Goal: Communication & Community: Answer question/provide support

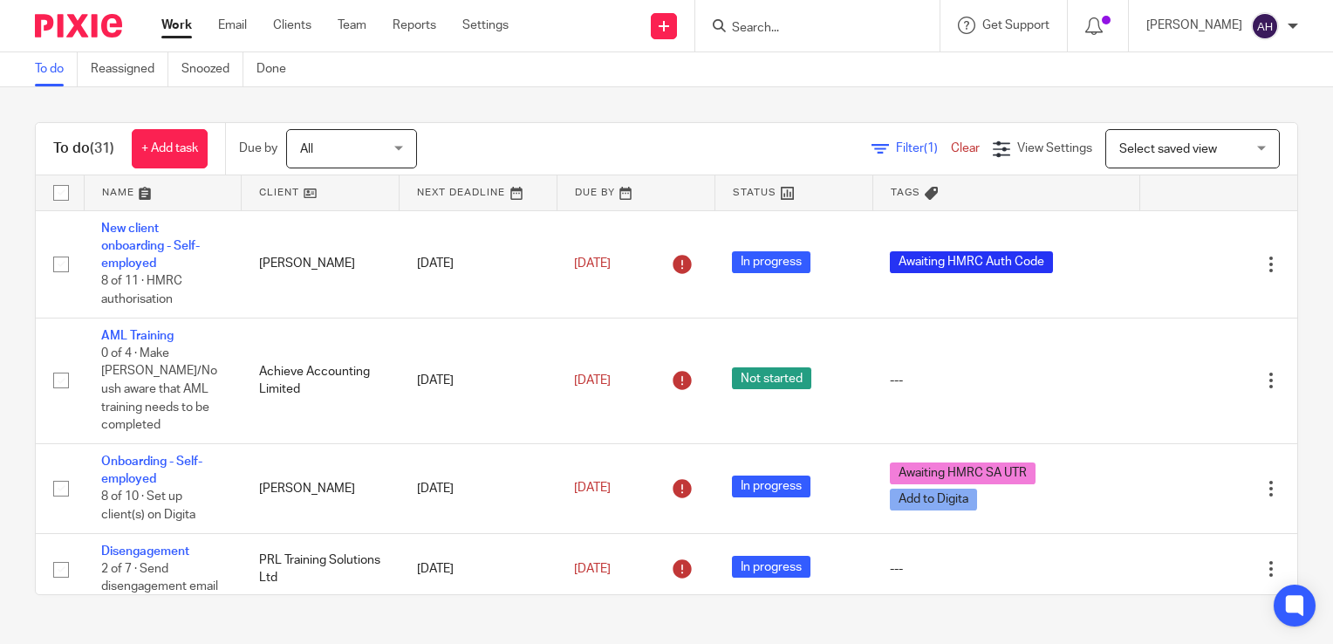
click at [785, 24] on input "Search" at bounding box center [808, 29] width 157 height 16
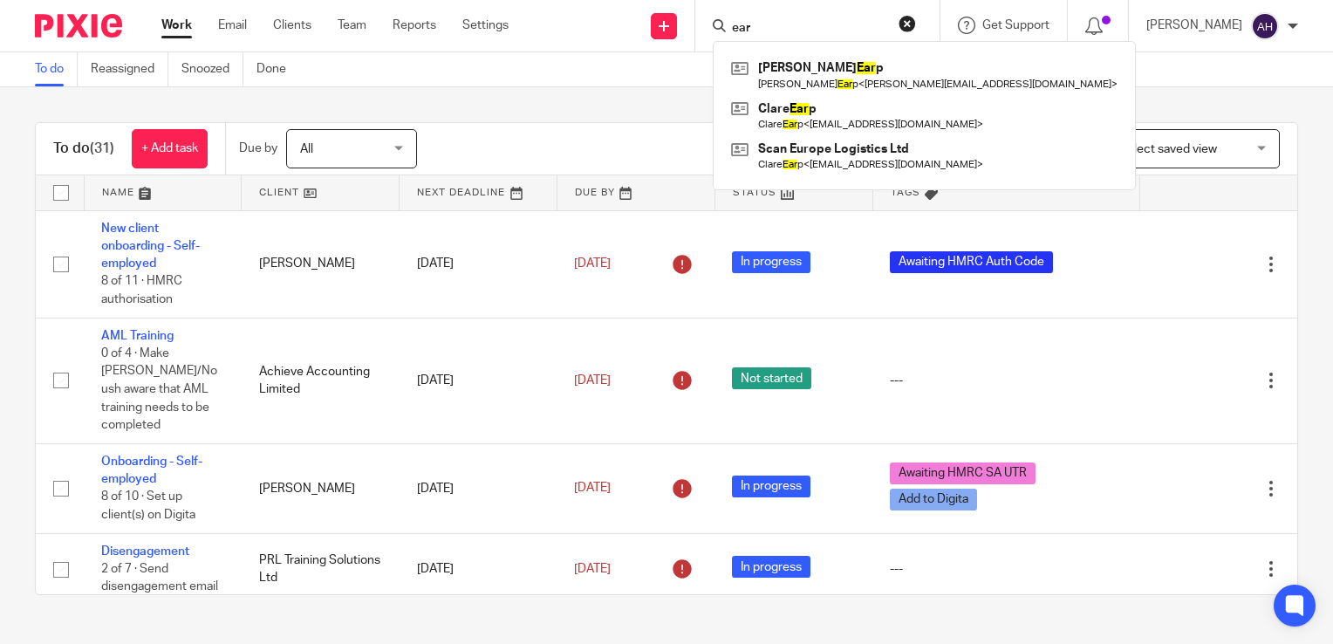
type input "ear"
click at [916, 23] on button "reset" at bounding box center [907, 23] width 17 height 17
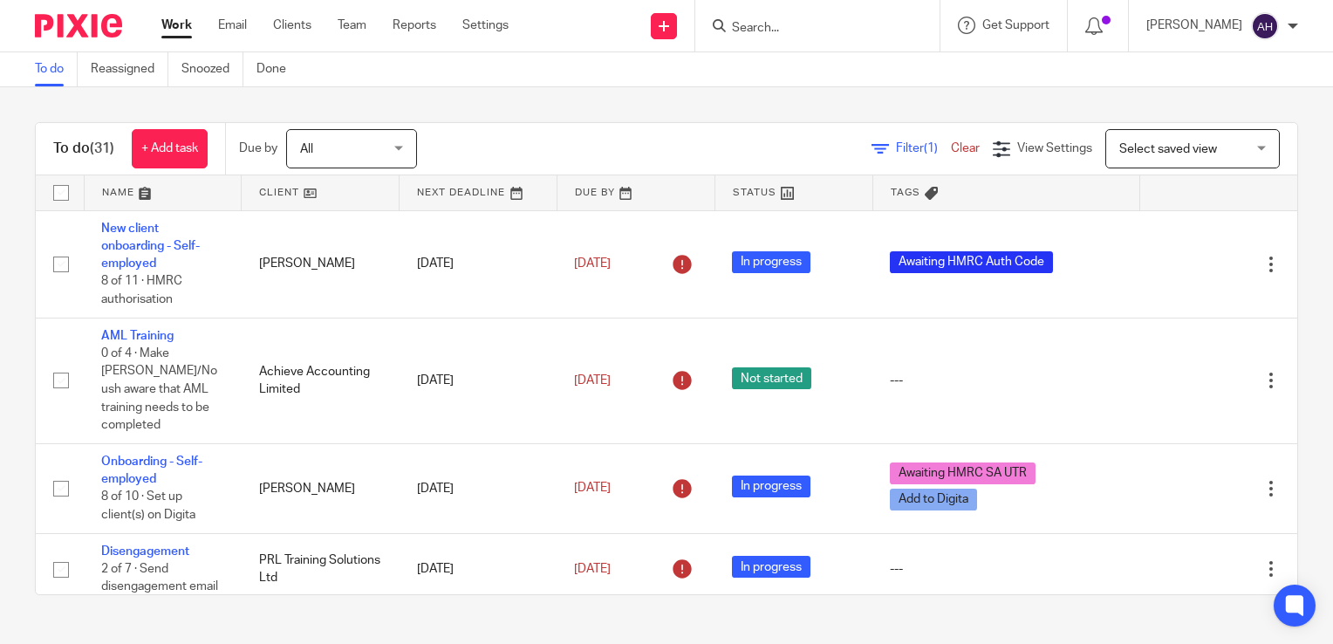
click at [763, 24] on input "Search" at bounding box center [808, 29] width 157 height 16
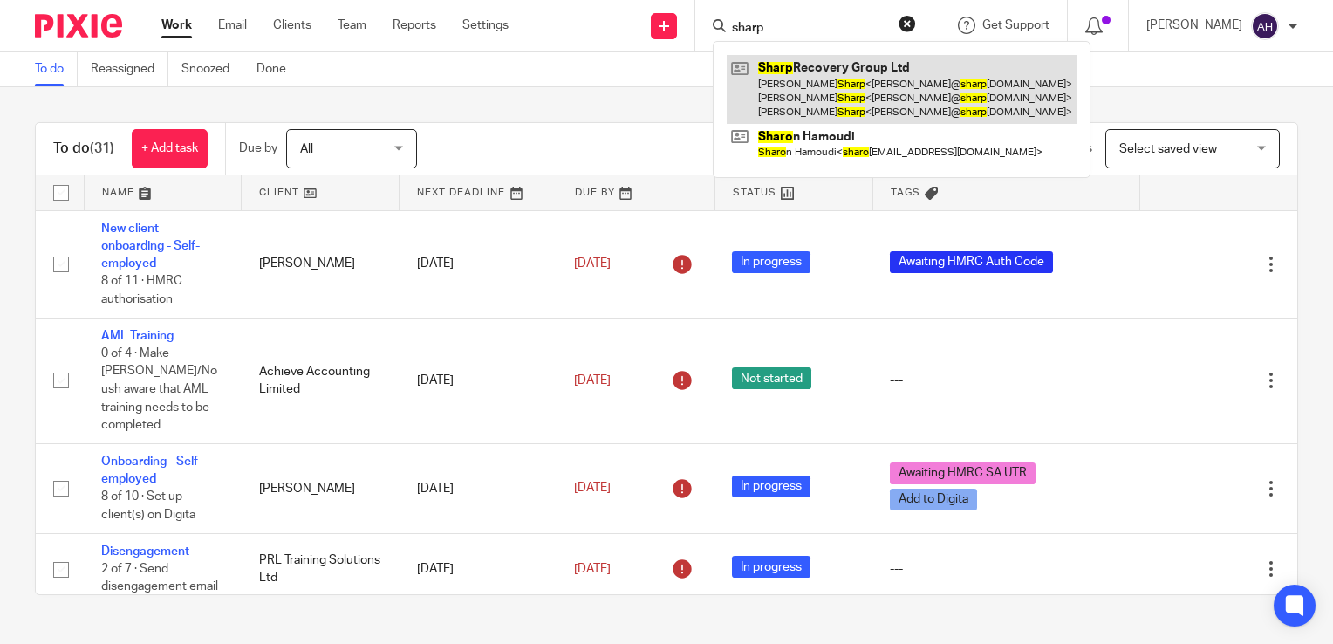
type input "sharp"
click at [837, 89] on link at bounding box center [902, 89] width 350 height 69
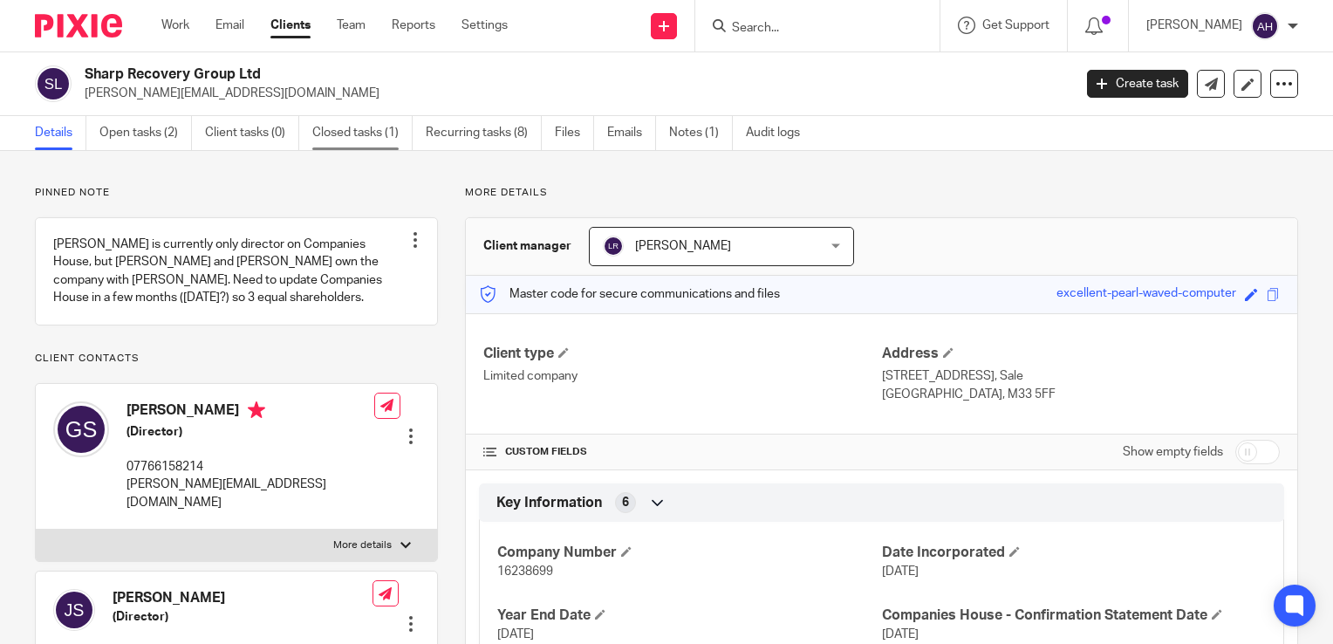
click at [356, 136] on link "Closed tasks (1)" at bounding box center [362, 133] width 100 height 34
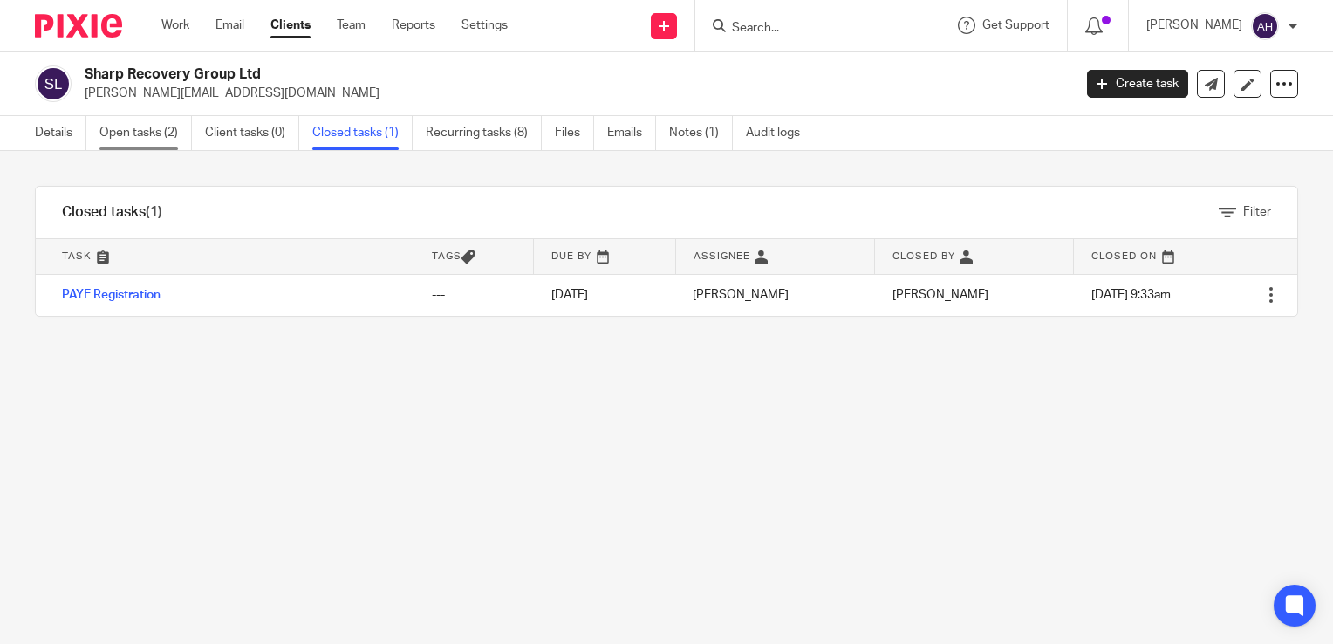
click at [141, 132] on link "Open tasks (2)" at bounding box center [145, 133] width 93 height 34
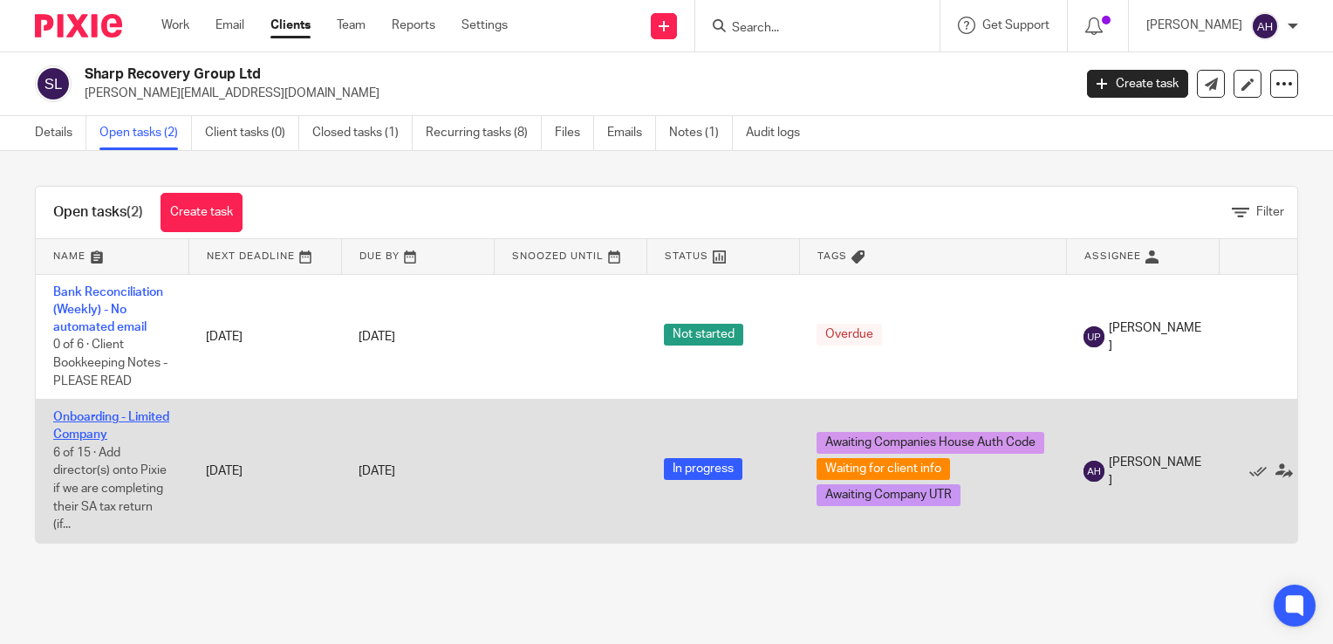
click at [106, 417] on link "Onboarding - Limited Company" at bounding box center [111, 426] width 116 height 30
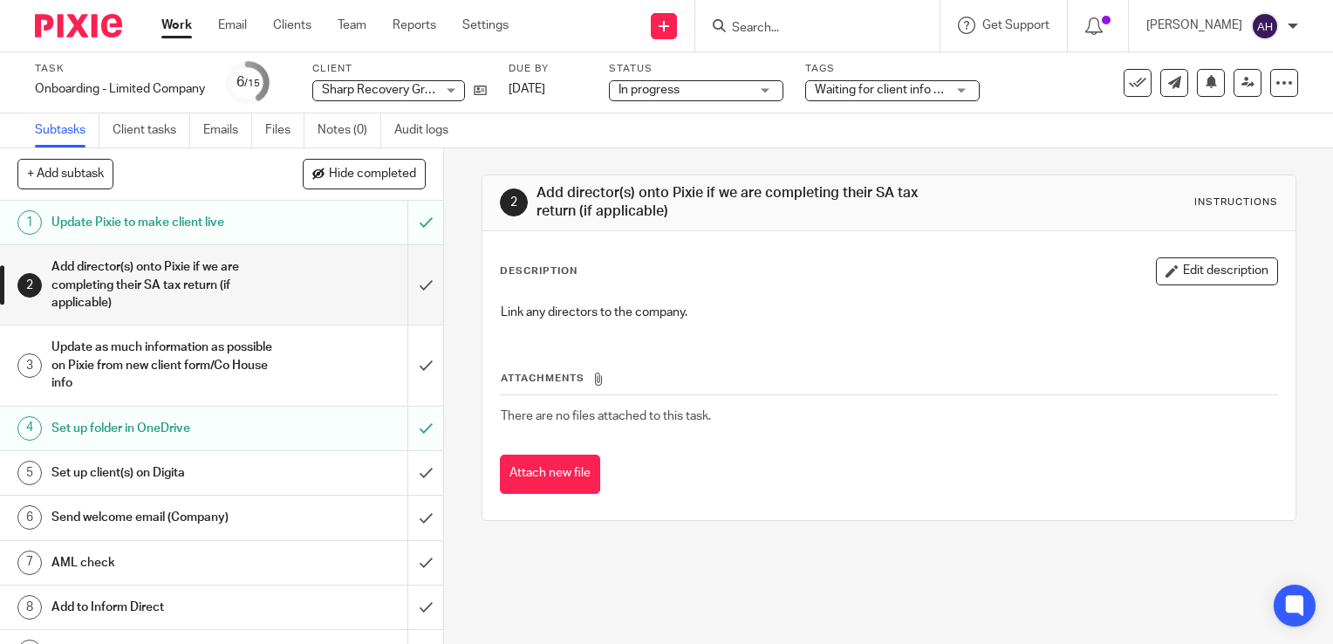
click at [237, 515] on h1 "Send welcome email (Company)" at bounding box center [164, 517] width 226 height 26
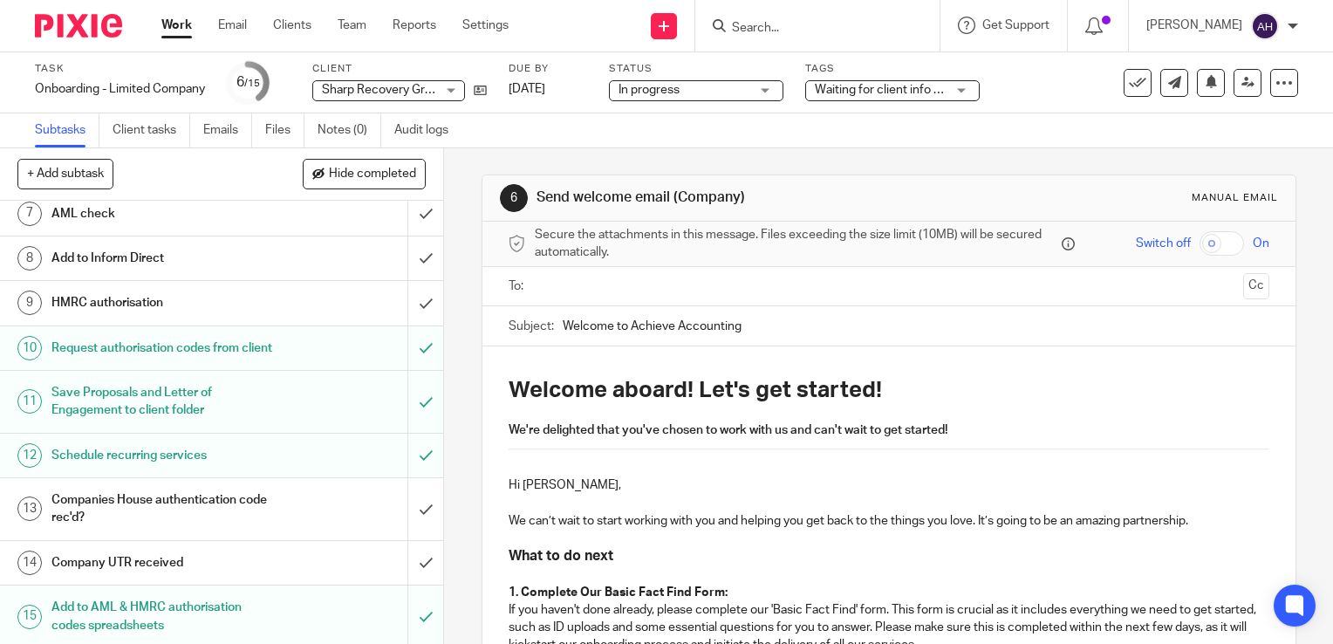
scroll to position [367, 0]
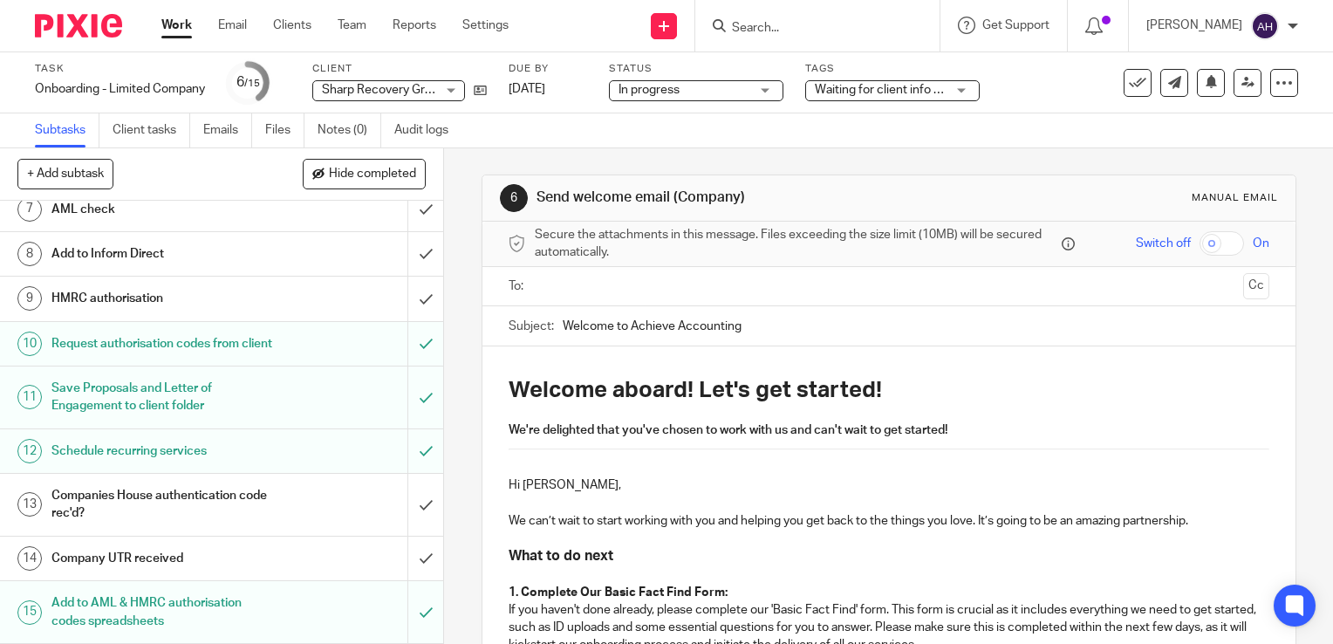
click at [650, 291] on input "text" at bounding box center [888, 287] width 695 height 20
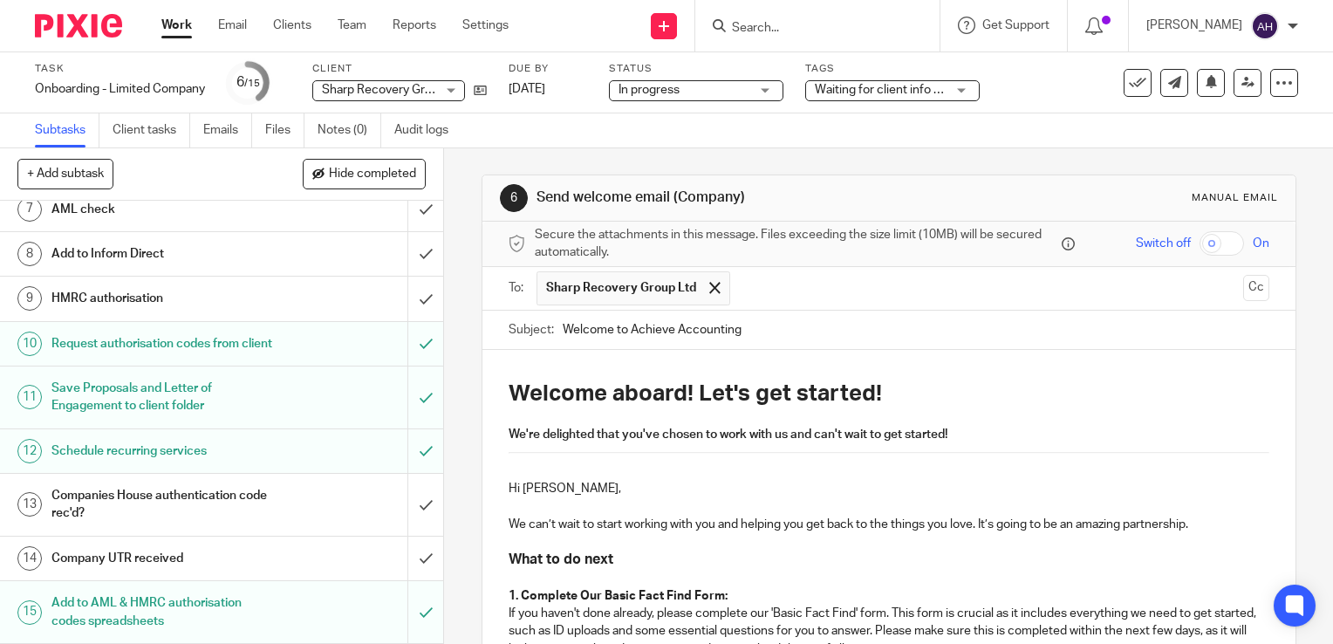
click at [760, 330] on input "Welcome to Achieve Accounting" at bounding box center [916, 330] width 707 height 39
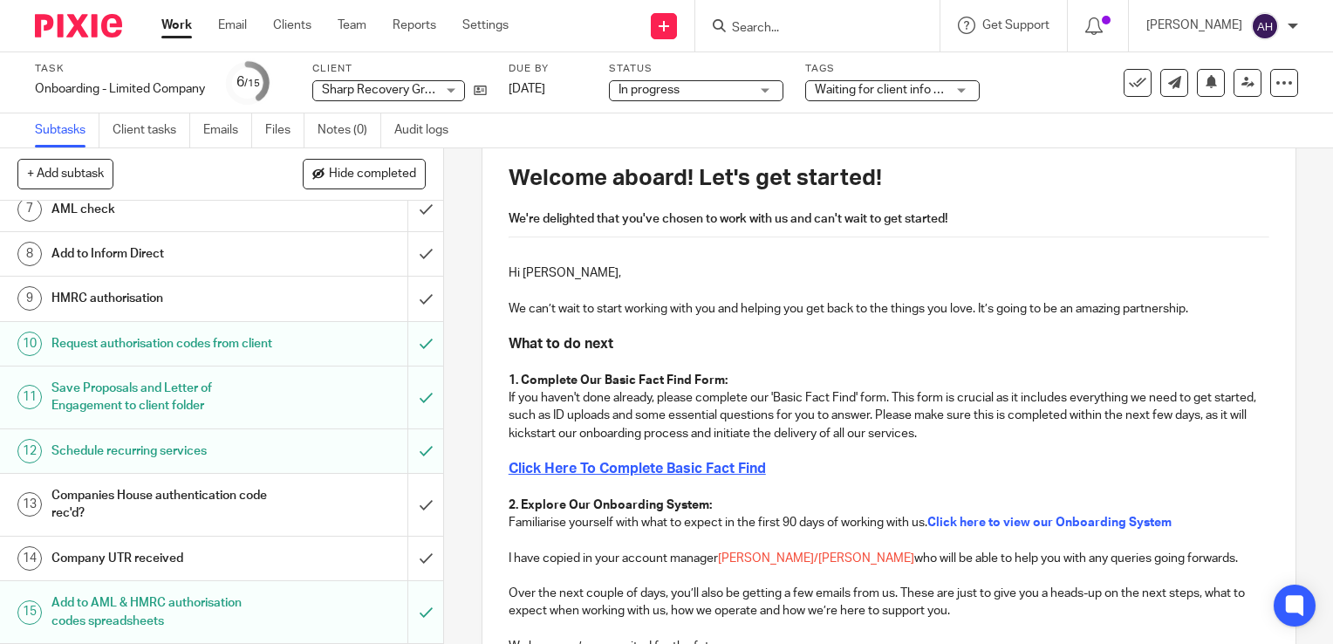
scroll to position [262, 0]
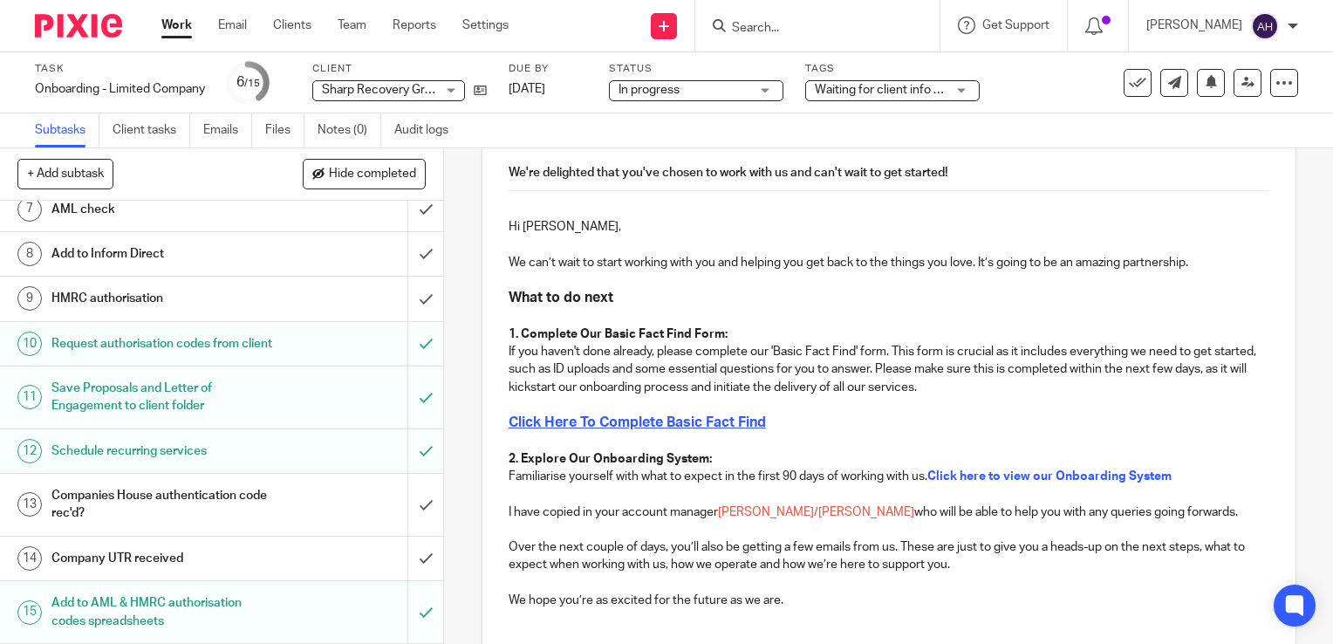
type input "Welcome to Achieve Accounting - Sharp Recovery Group Ltd"
click at [714, 515] on p "I have copied in your account manager Liz/Anousheh who will be able to help you…" at bounding box center [889, 512] width 761 height 17
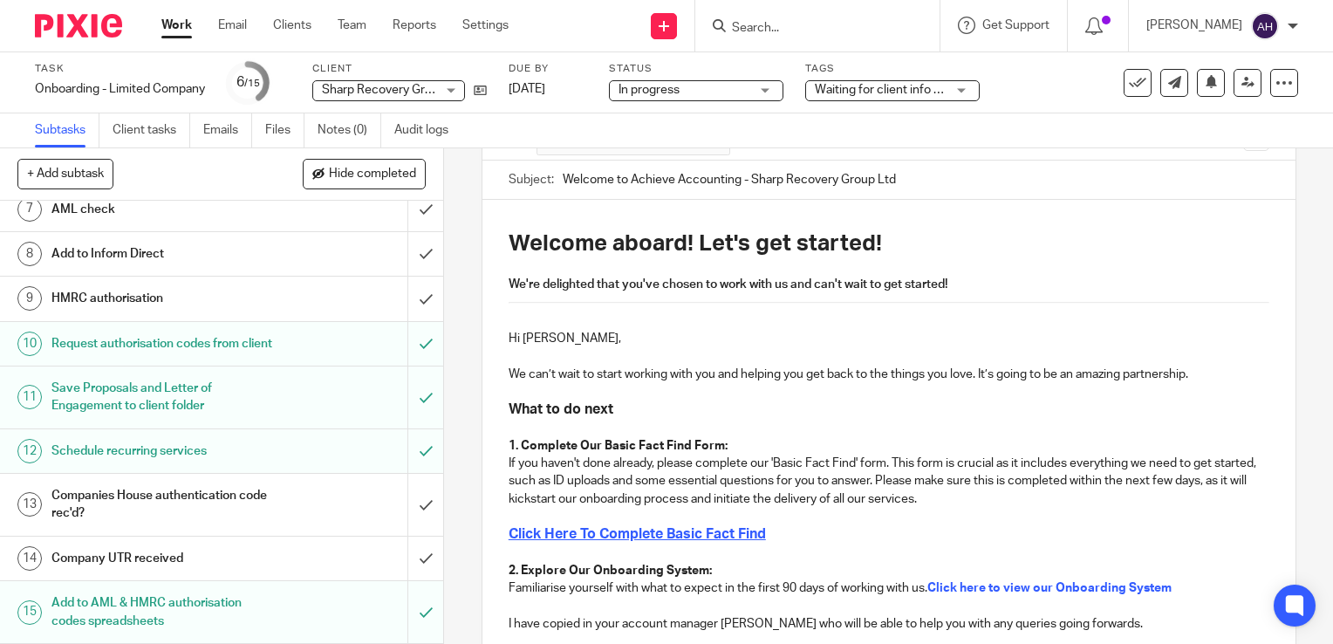
scroll to position [219, 0]
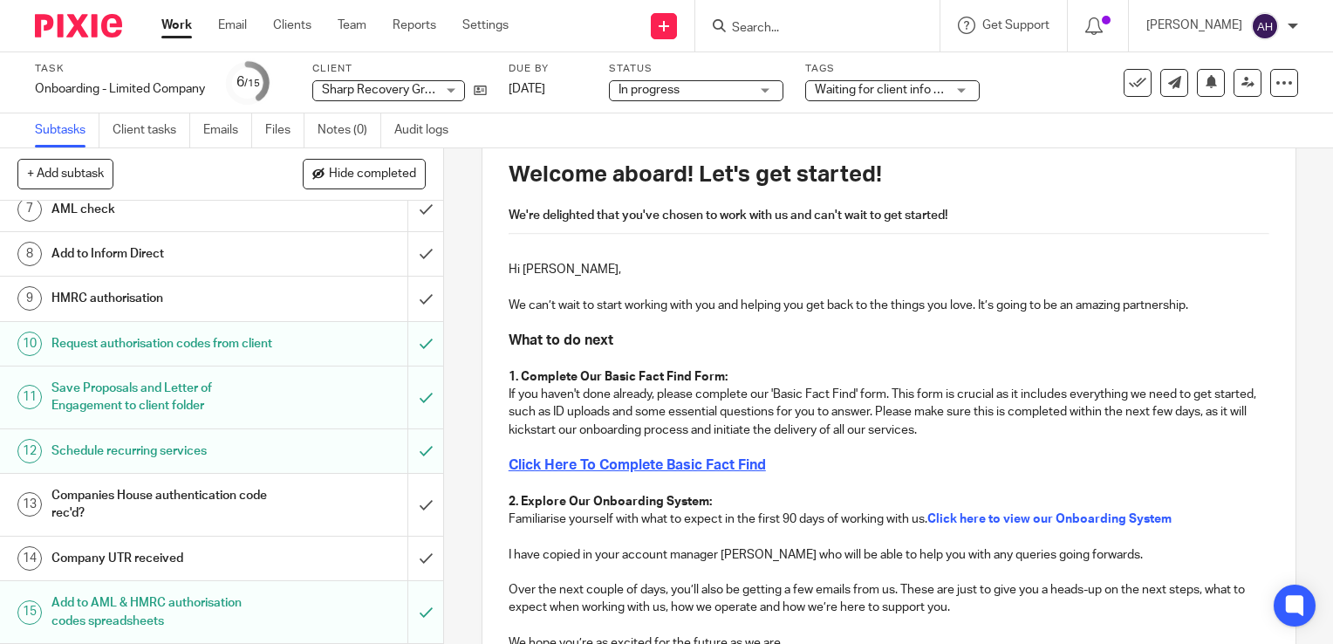
click at [774, 463] on h3 "Click Here To Complete Basic Fact Find" at bounding box center [889, 465] width 761 height 18
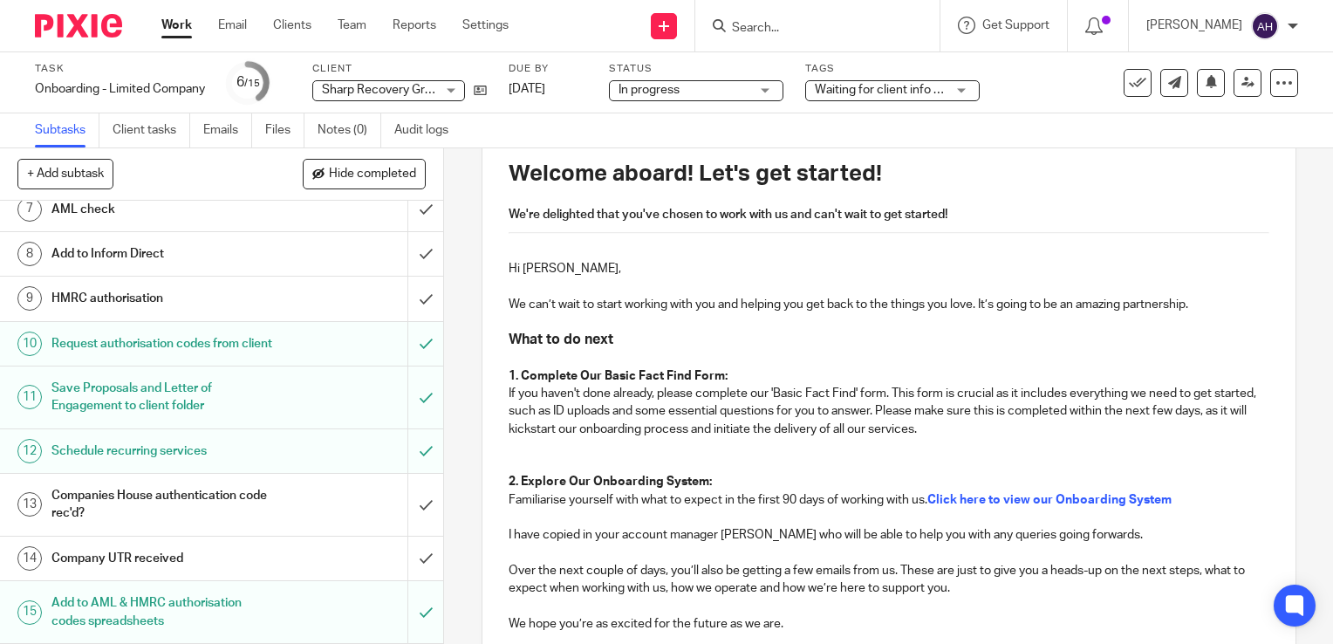
scroll to position [241, 0]
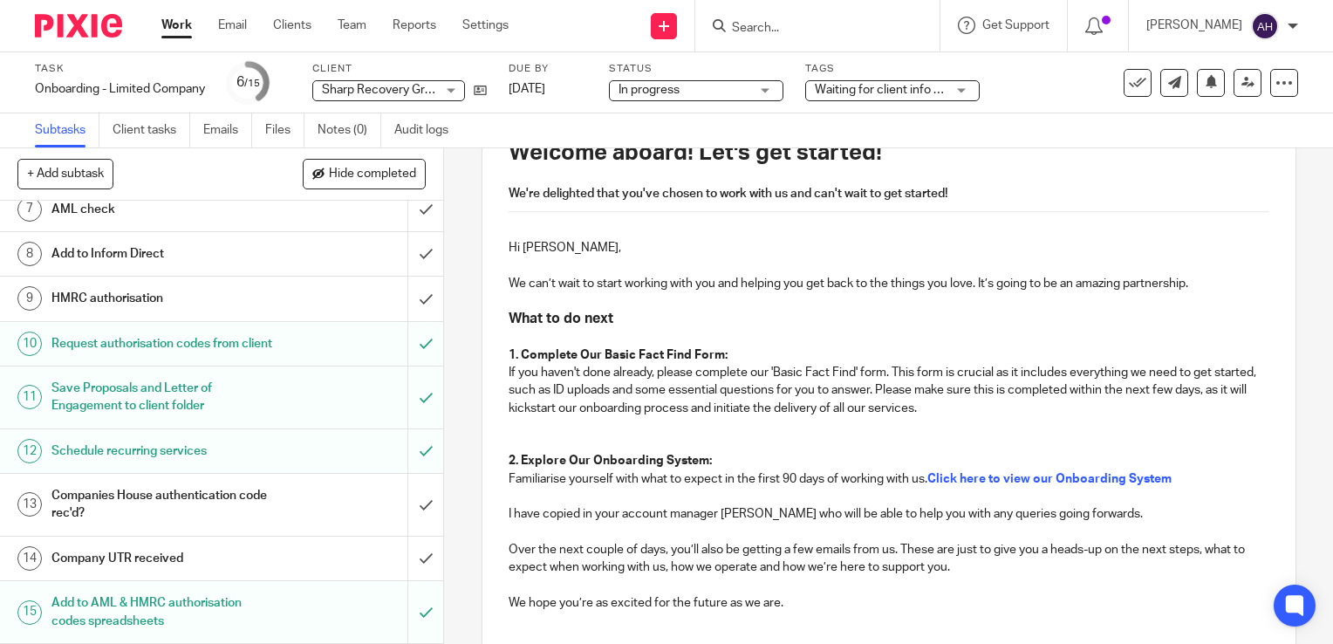
click at [576, 354] on strong "Complete Our Basic Fact Find Form:" at bounding box center [624, 355] width 207 height 12
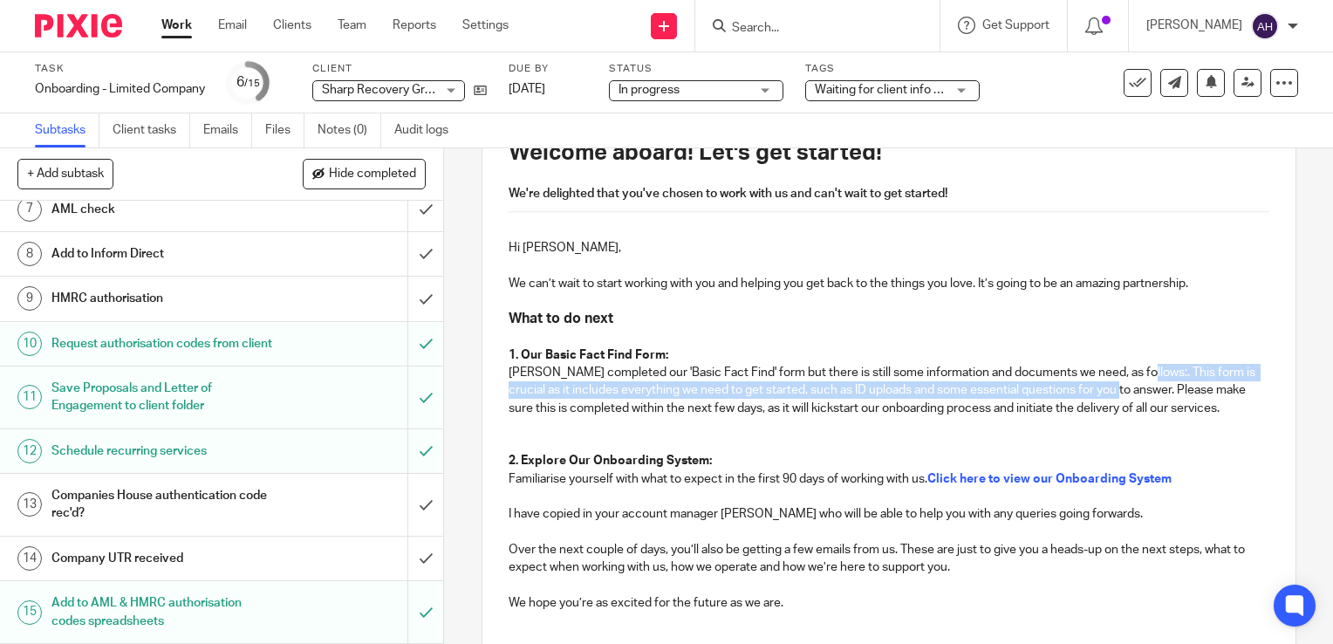
drag, startPoint x: 1127, startPoint y: 373, endPoint x: 1131, endPoint y: 386, distance: 13.8
click at [1131, 386] on p "Steve completed our 'Basic Fact Find' form but there is still some information …" at bounding box center [889, 390] width 761 height 53
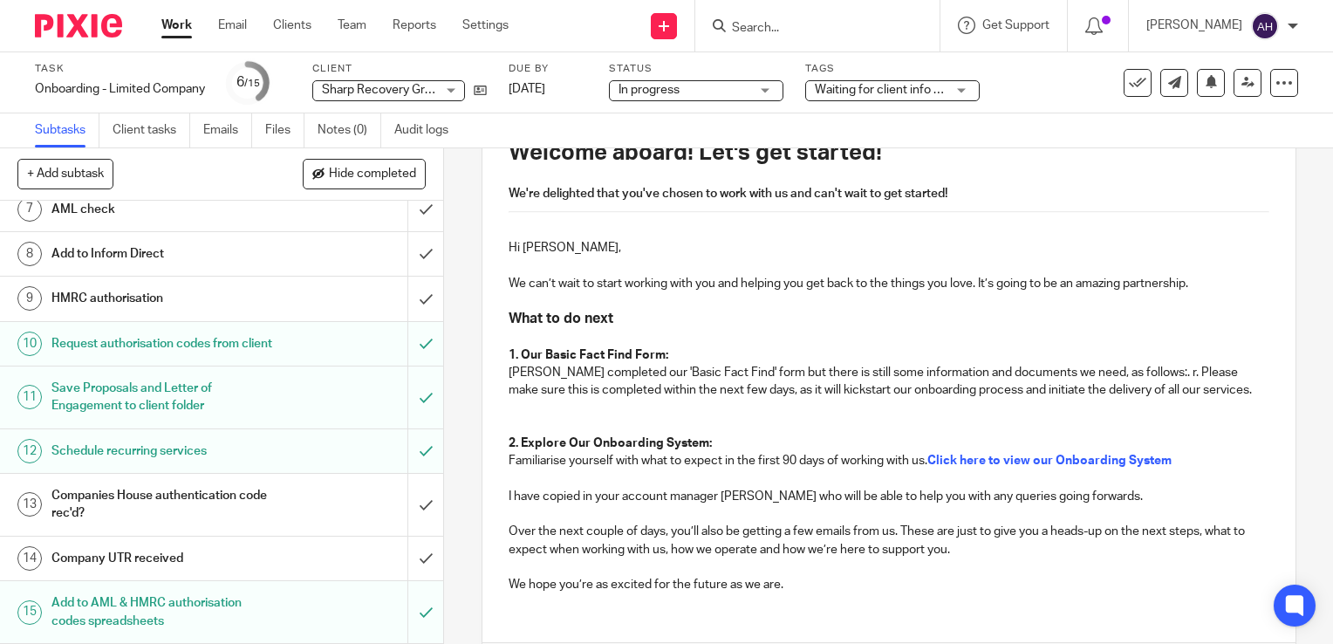
click at [1131, 394] on p "Steve completed our 'Basic Fact Find' form but there is still some information …" at bounding box center [889, 382] width 761 height 36
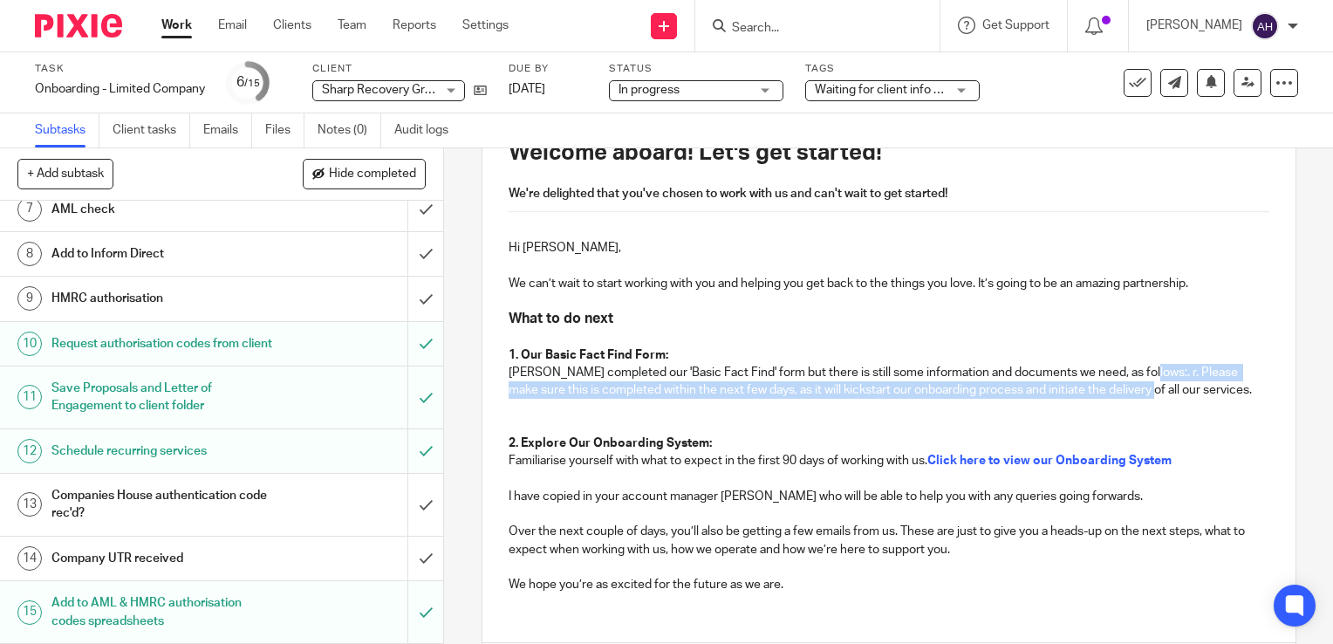
drag, startPoint x: 1128, startPoint y: 374, endPoint x: 1129, endPoint y: 384, distance: 10.6
click at [1128, 386] on p "Steve completed our 'Basic Fact Find' form but there is still some information …" at bounding box center [889, 382] width 761 height 36
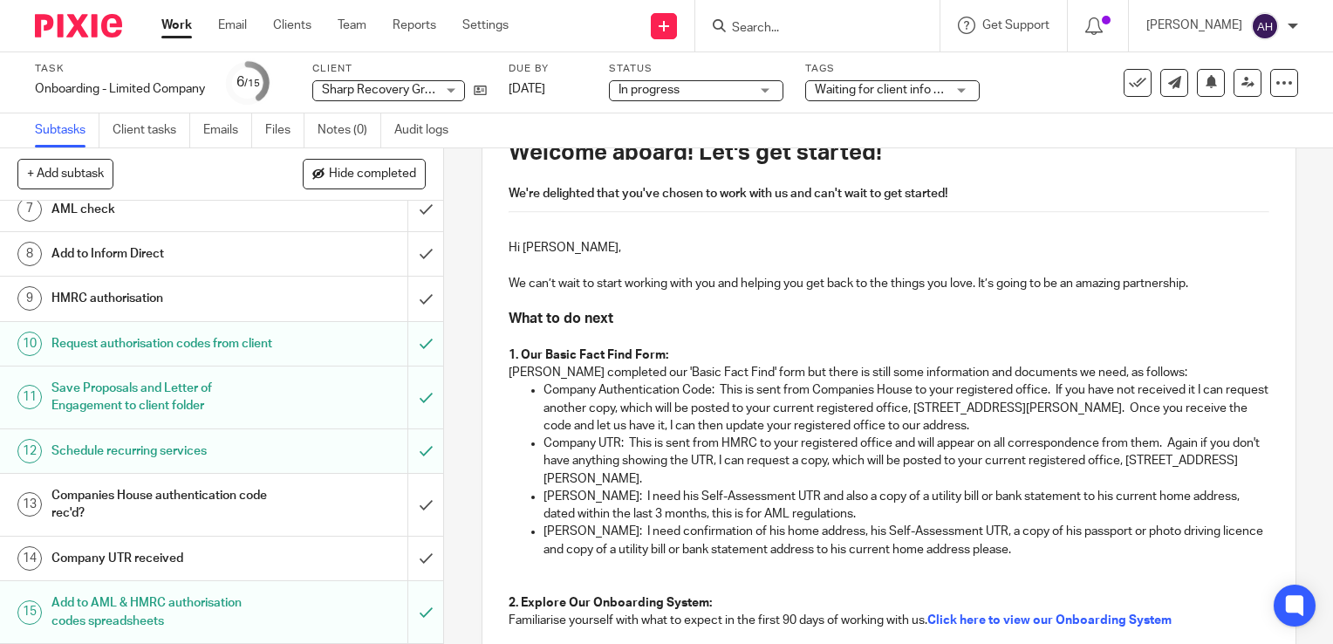
click at [1059, 498] on p "Steve Sharp: I need his Self-Assessment UTR and also a copy of a utility bill o…" at bounding box center [907, 506] width 726 height 36
click at [1022, 546] on p "Josh Sharp: I need confirmation of his home address, his Self-Assessment UTR, a…" at bounding box center [907, 541] width 726 height 36
drag, startPoint x: 706, startPoint y: 391, endPoint x: 538, endPoint y: 393, distance: 168.4
click at [544, 393] on p "Company Authentication Code: This is sent from Companies House to your register…" at bounding box center [907, 407] width 726 height 53
drag, startPoint x: 547, startPoint y: 390, endPoint x: 757, endPoint y: 447, distance: 217.8
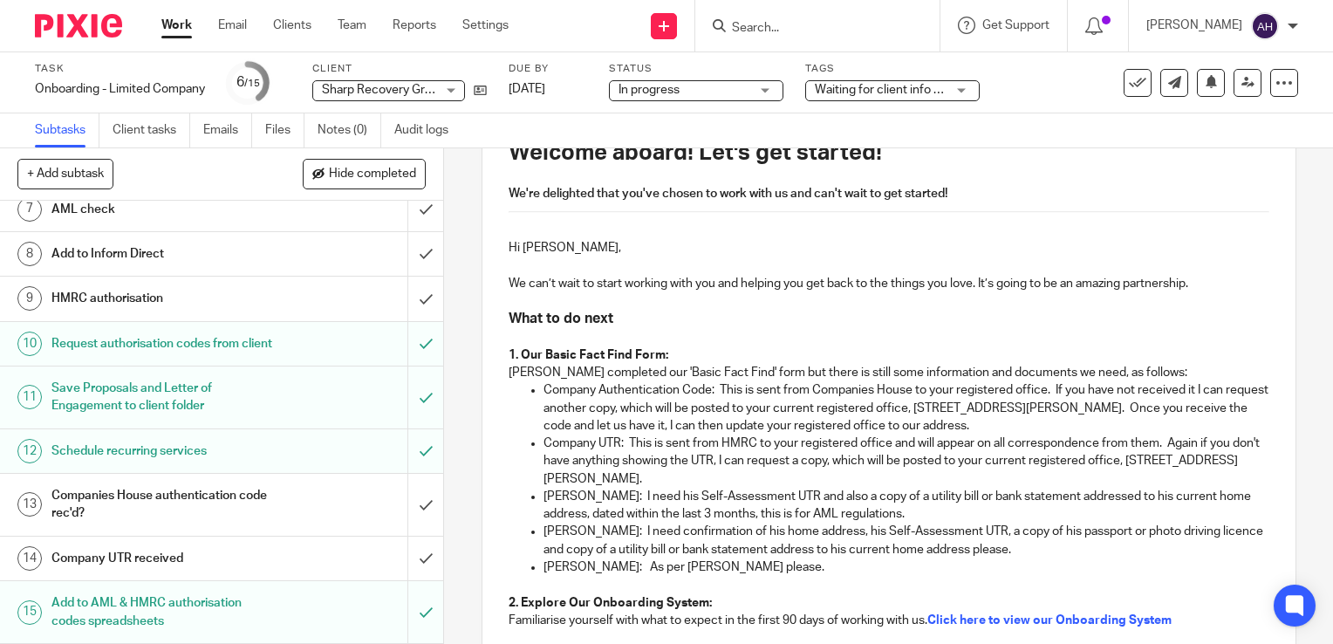
click at [757, 447] on p "Company UTR: This is sent from HMRC to your registered office and will appear o…" at bounding box center [907, 461] width 726 height 53
click at [1128, 374] on p "Steve completed our 'Basic Fact Find' form but there is still some information …" at bounding box center [889, 372] width 761 height 17
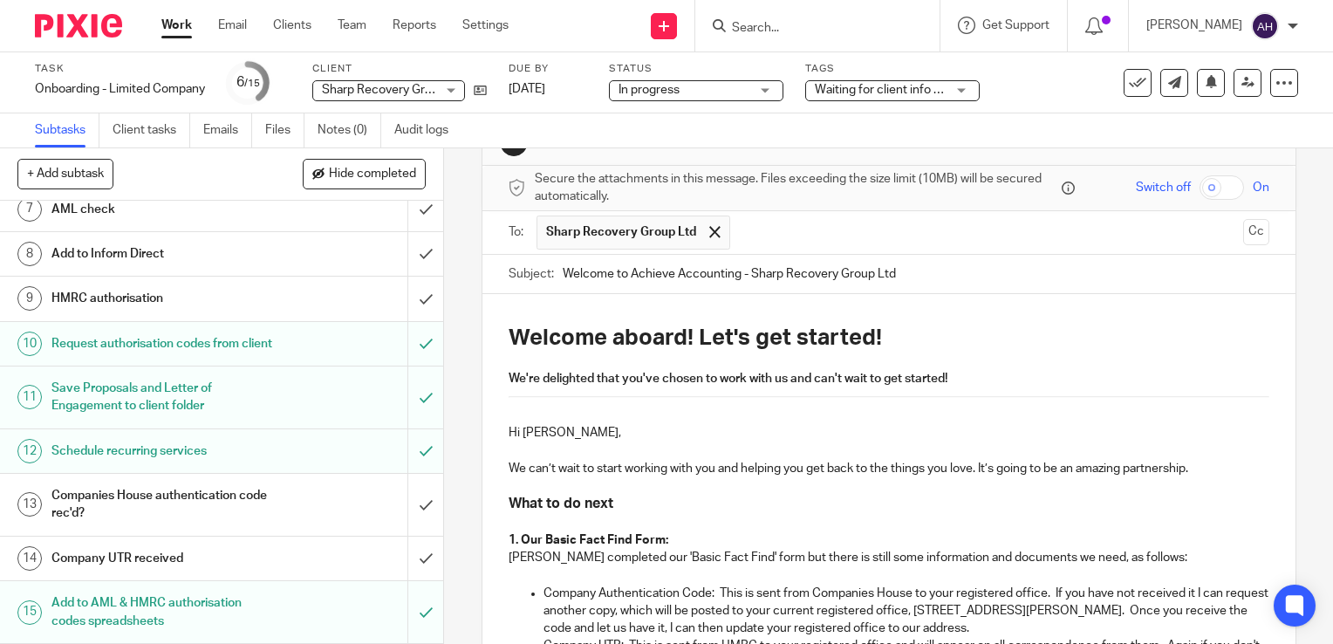
scroll to position [0, 0]
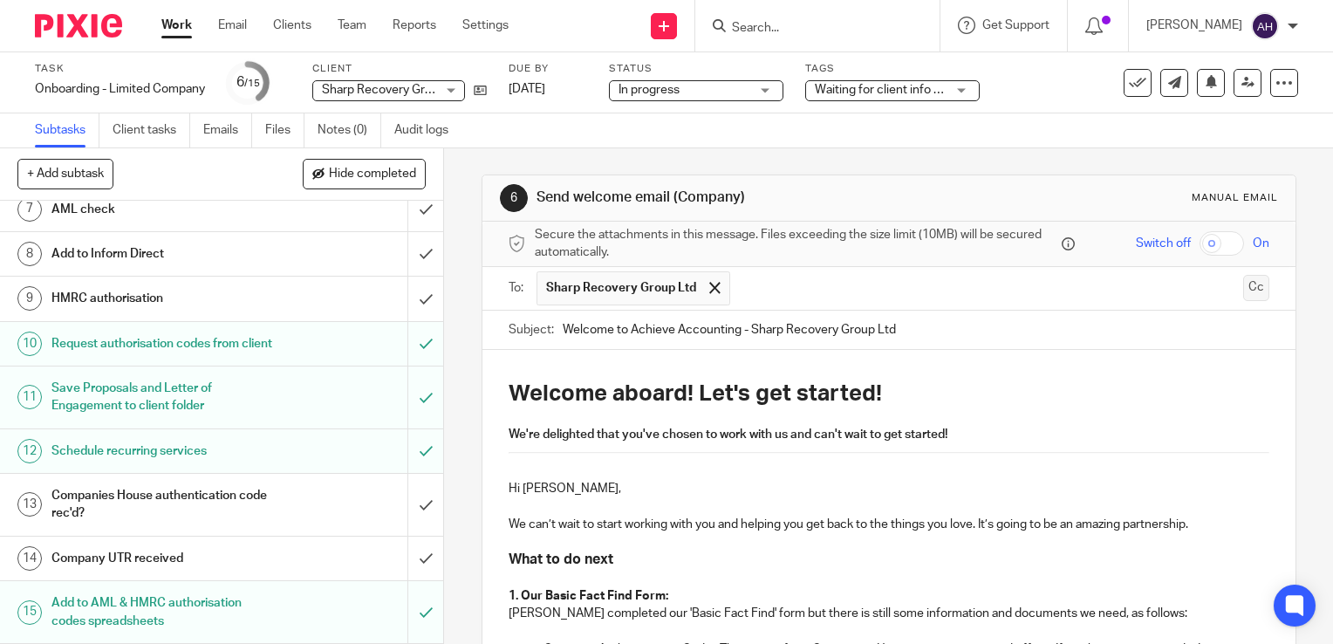
click at [1244, 288] on button "Cc" at bounding box center [1257, 288] width 26 height 26
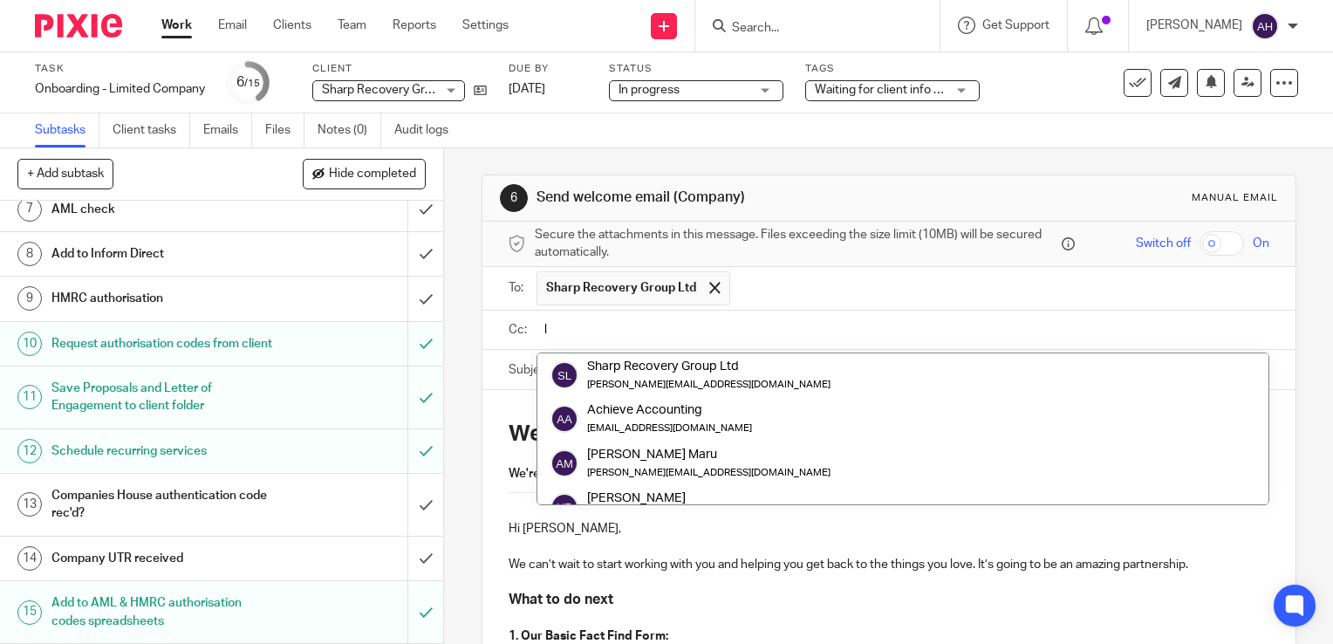
type input "li"
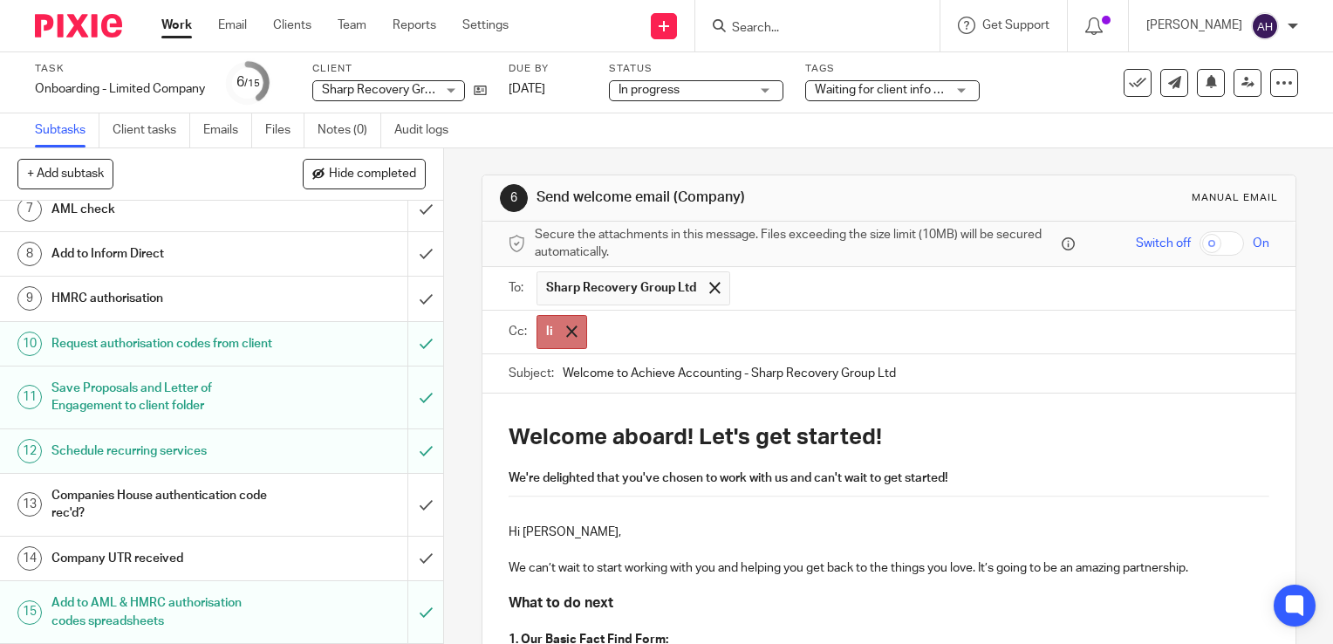
click at [566, 329] on span at bounding box center [571, 331] width 11 height 11
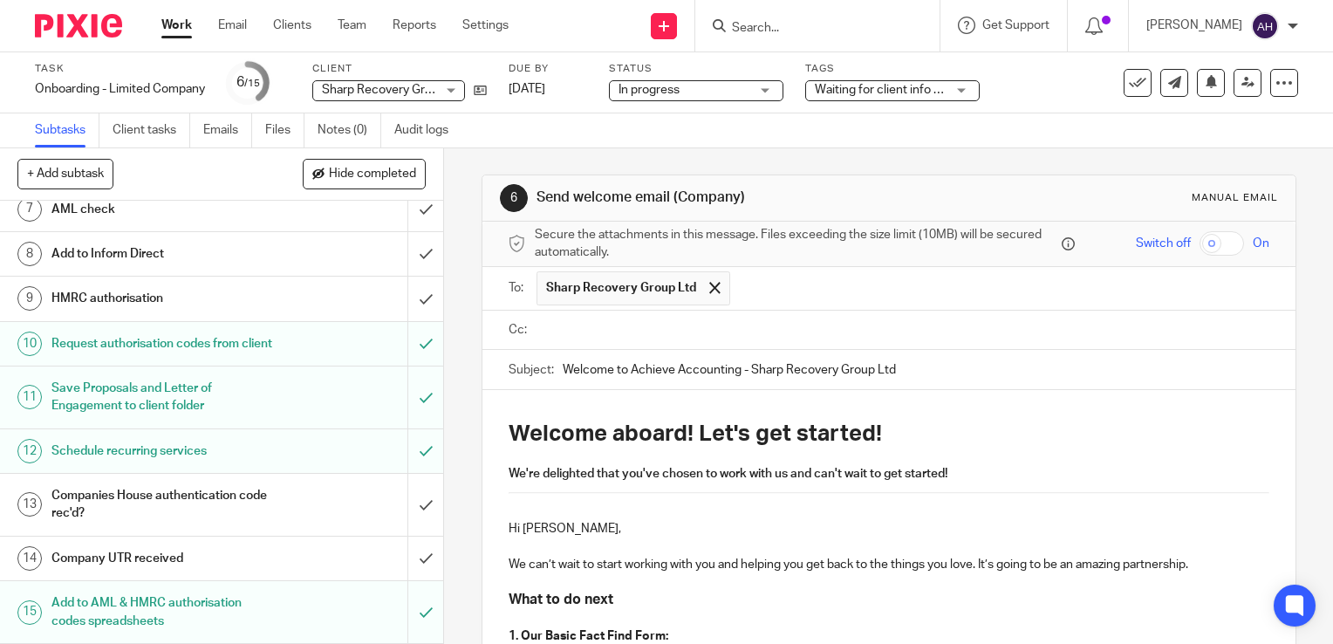
click at [586, 326] on input "text" at bounding box center [901, 330] width 721 height 20
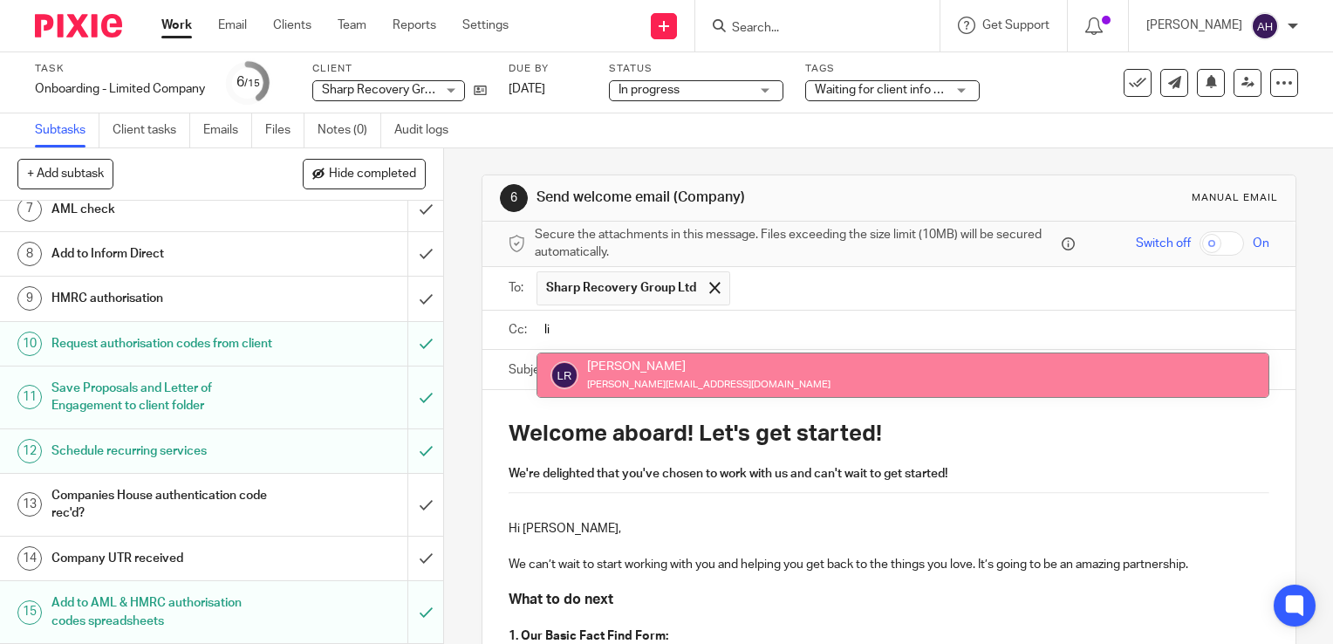
type input "li"
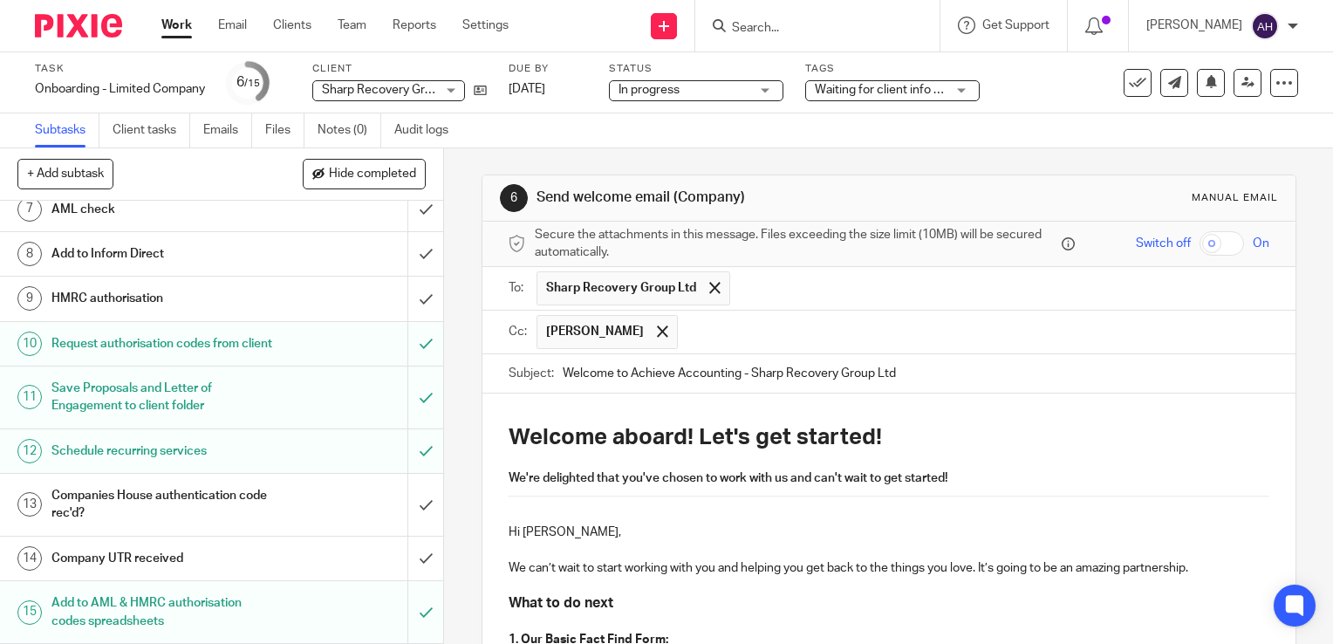
click at [687, 326] on input "text" at bounding box center [974, 332] width 575 height 34
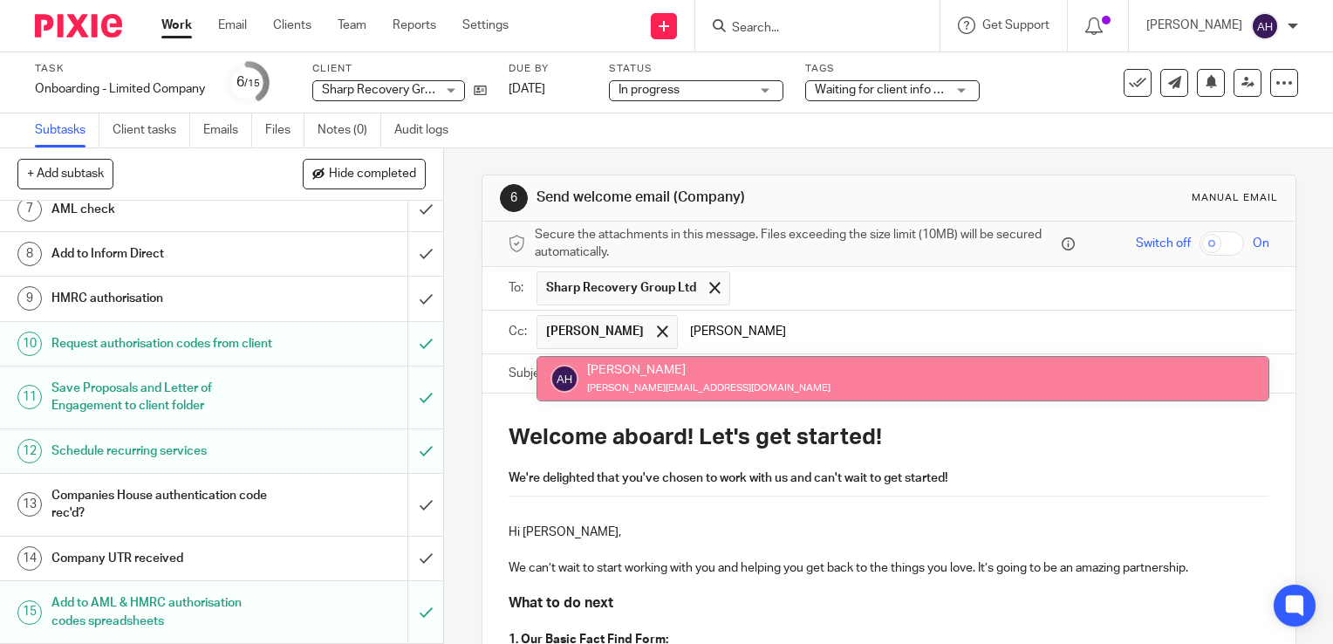
type input "ann"
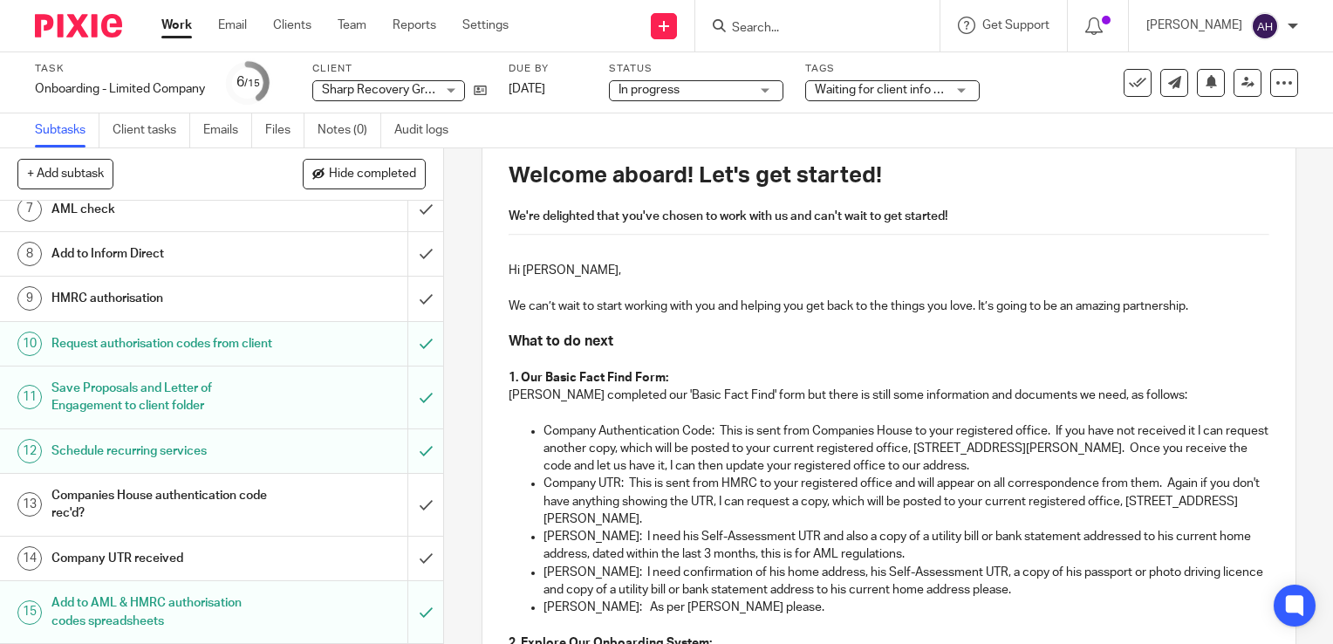
scroll to position [349, 0]
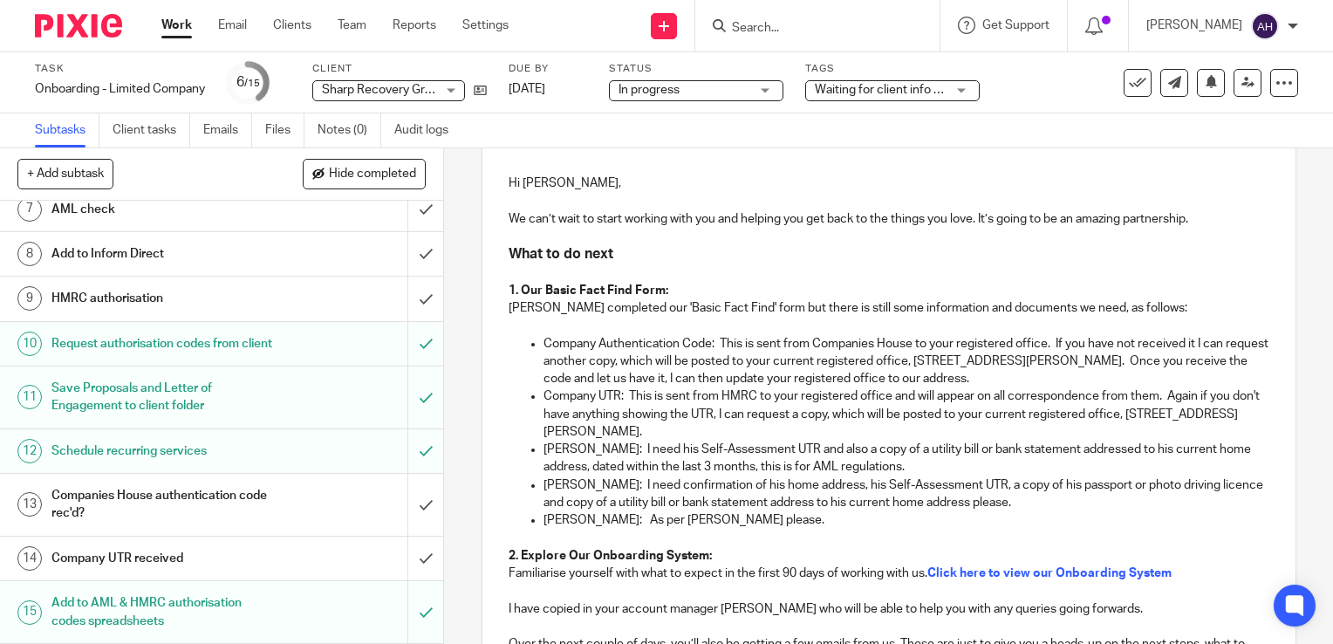
click at [741, 345] on p "Company Authentication Code: This is sent from Companies House to your register…" at bounding box center [907, 361] width 726 height 53
click at [615, 416] on p "Company UTR: This is sent from HMRC to your registered office and will appear o…" at bounding box center [907, 413] width 726 height 53
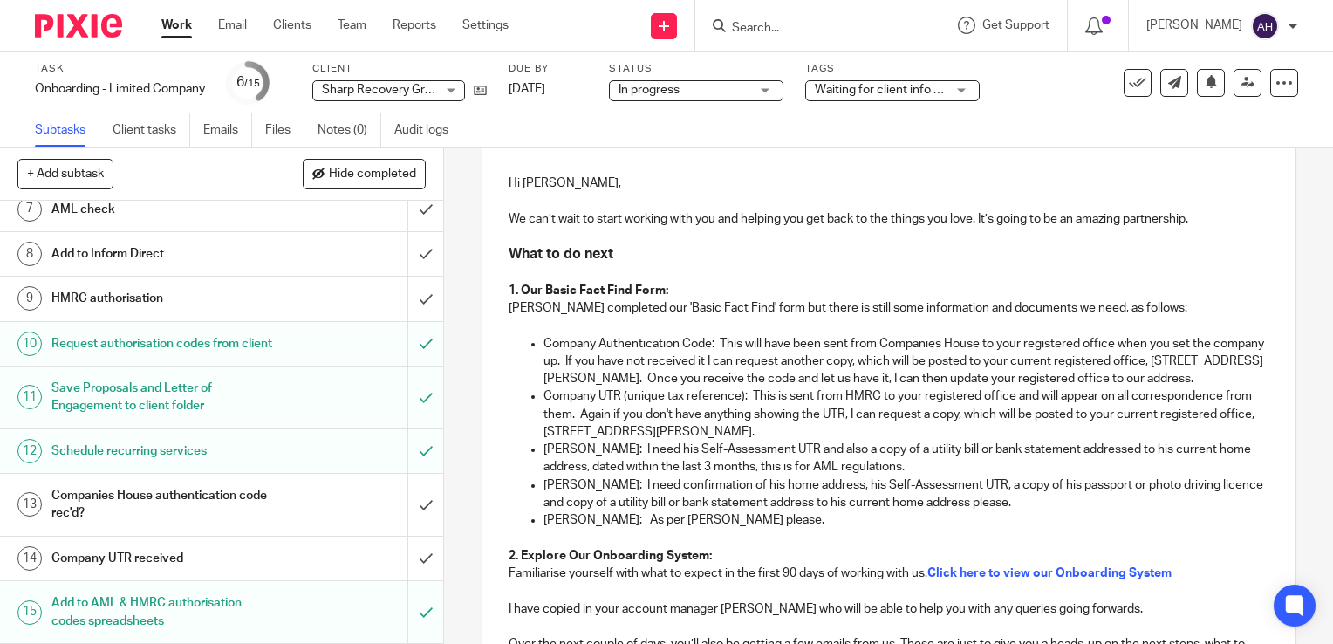
click at [771, 412] on p "Company UTR (unique tax reference): This is sent from HMRC to your registered o…" at bounding box center [907, 413] width 726 height 53
click at [918, 476] on p "Steve Sharp: I need his Self-Assessment UTR and also a copy of a utility bill o…" at bounding box center [907, 459] width 726 height 36
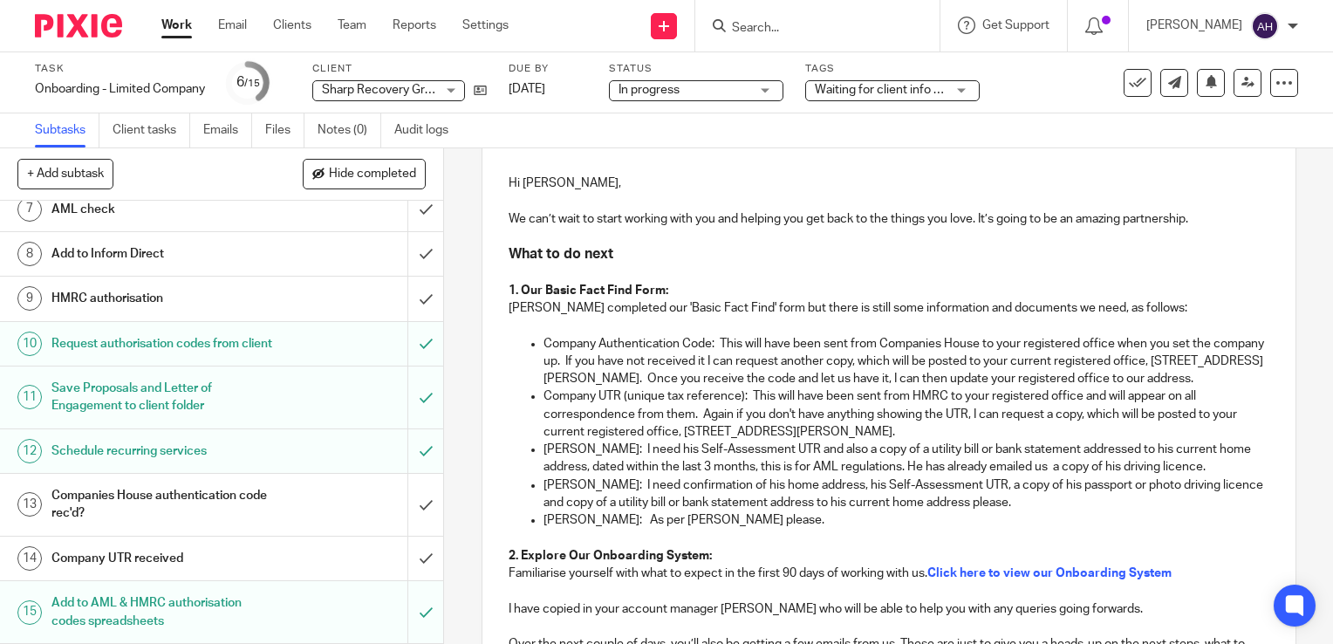
click at [838, 476] on p "Steve Sharp: I need his Self-Assessment UTR and also a copy of a utility bill o…" at bounding box center [907, 459] width 726 height 36
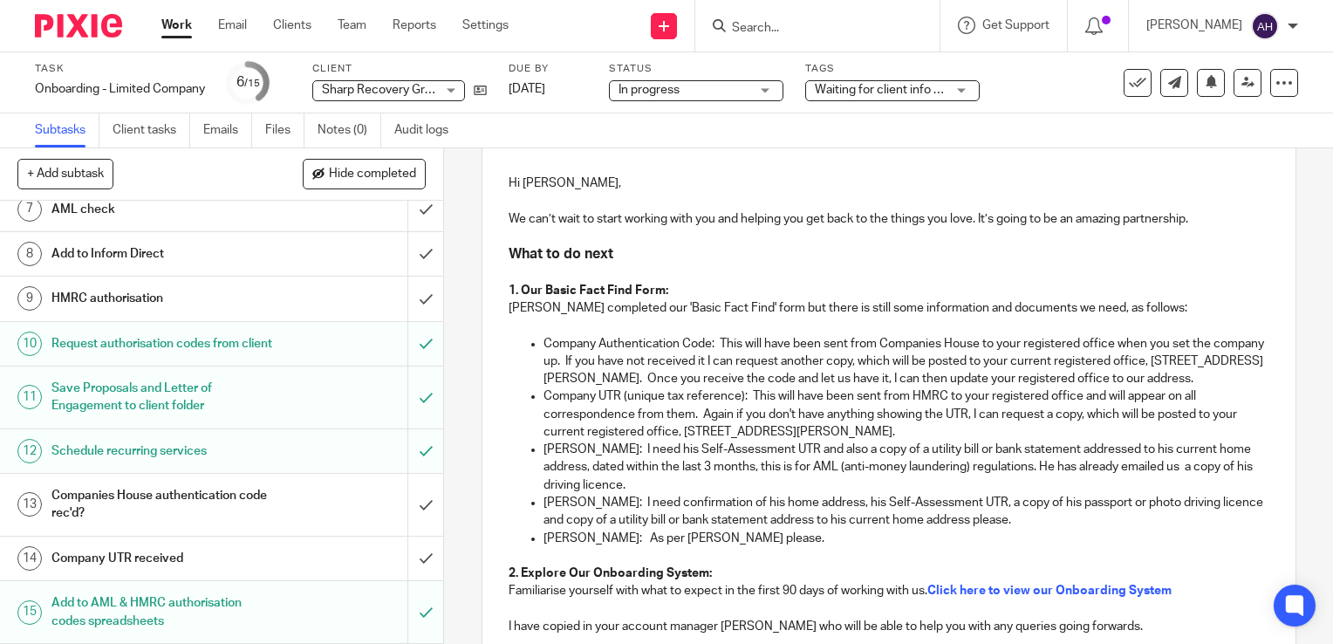
click at [583, 486] on p "Steve Sharp: I need his Self-Assessment UTR and also a copy of a utility bill o…" at bounding box center [907, 467] width 726 height 53
click at [812, 530] on p "Josh Sharp: I need confirmation of his home address, his Self-Assessment UTR, a…" at bounding box center [907, 512] width 726 height 36
click at [936, 530] on p "Josh Sharp: I need confirmation of his home address, his Self-Assessment UTR, a…" at bounding box center [907, 512] width 726 height 36
click at [983, 530] on p "Josh Sharp: I need confirmation of his home address, his Self-Assessment UTR, a…" at bounding box center [907, 512] width 726 height 36
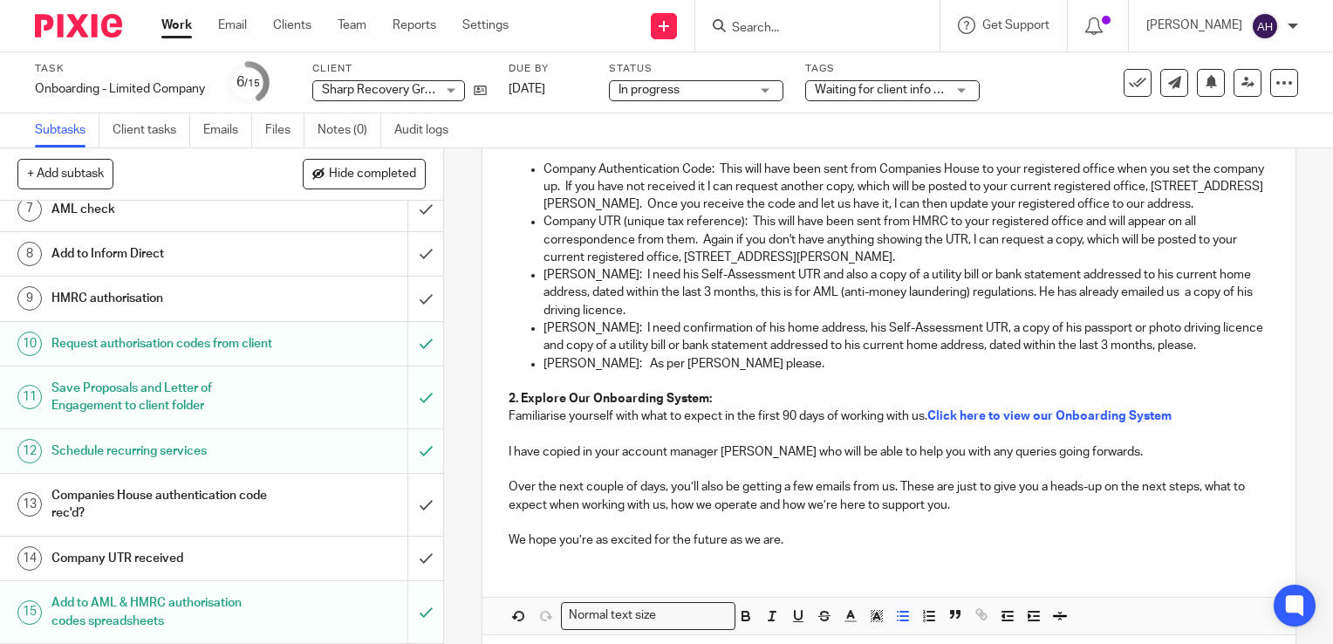
scroll to position [612, 0]
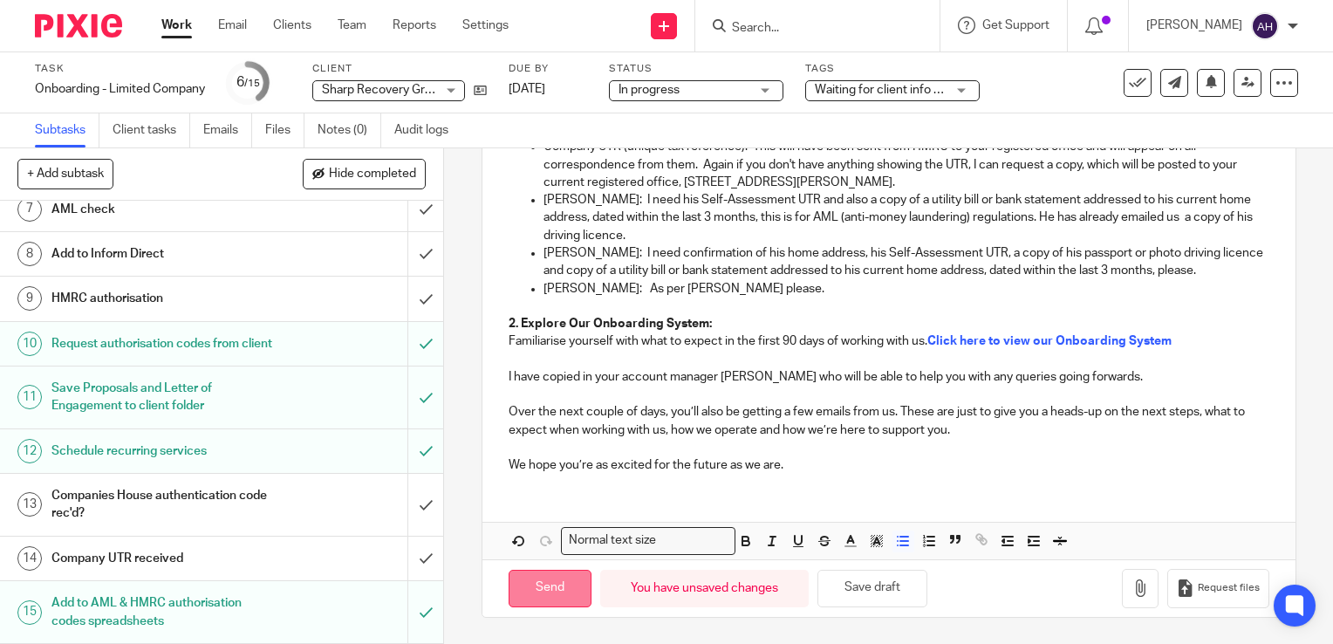
click at [561, 591] on input "Send" at bounding box center [550, 589] width 83 height 38
type input "Sent"
click at [964, 92] on div "Waiting for client info + 2" at bounding box center [892, 90] width 175 height 21
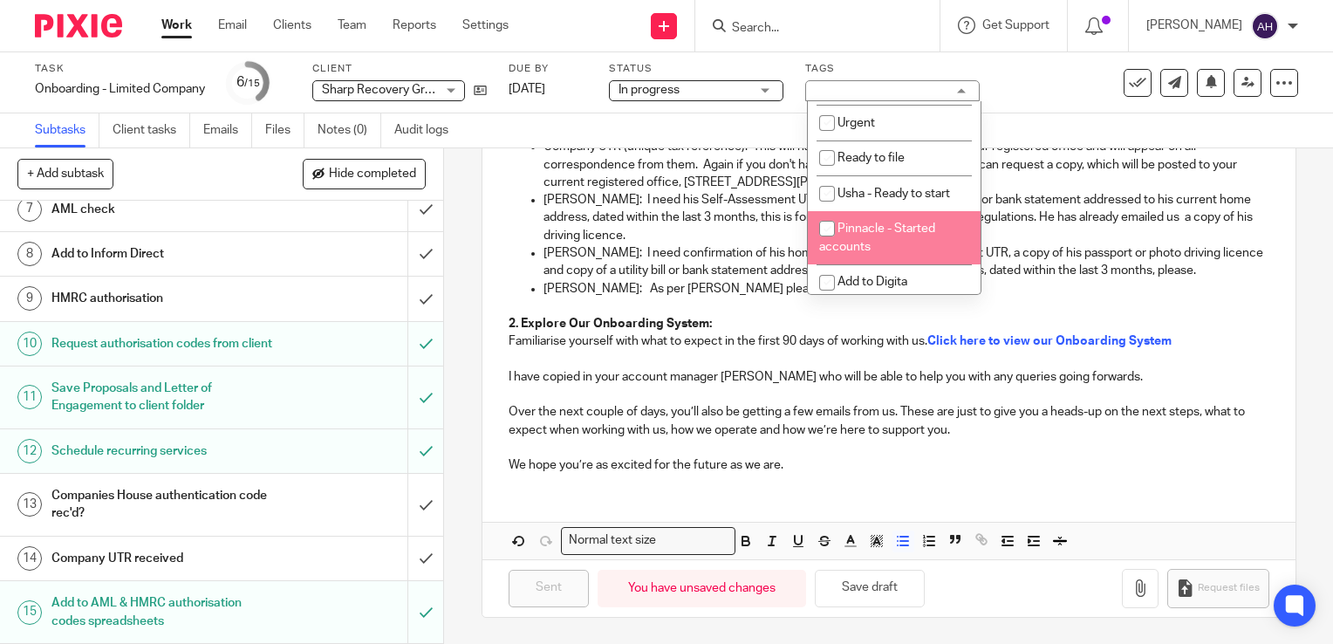
scroll to position [349, 0]
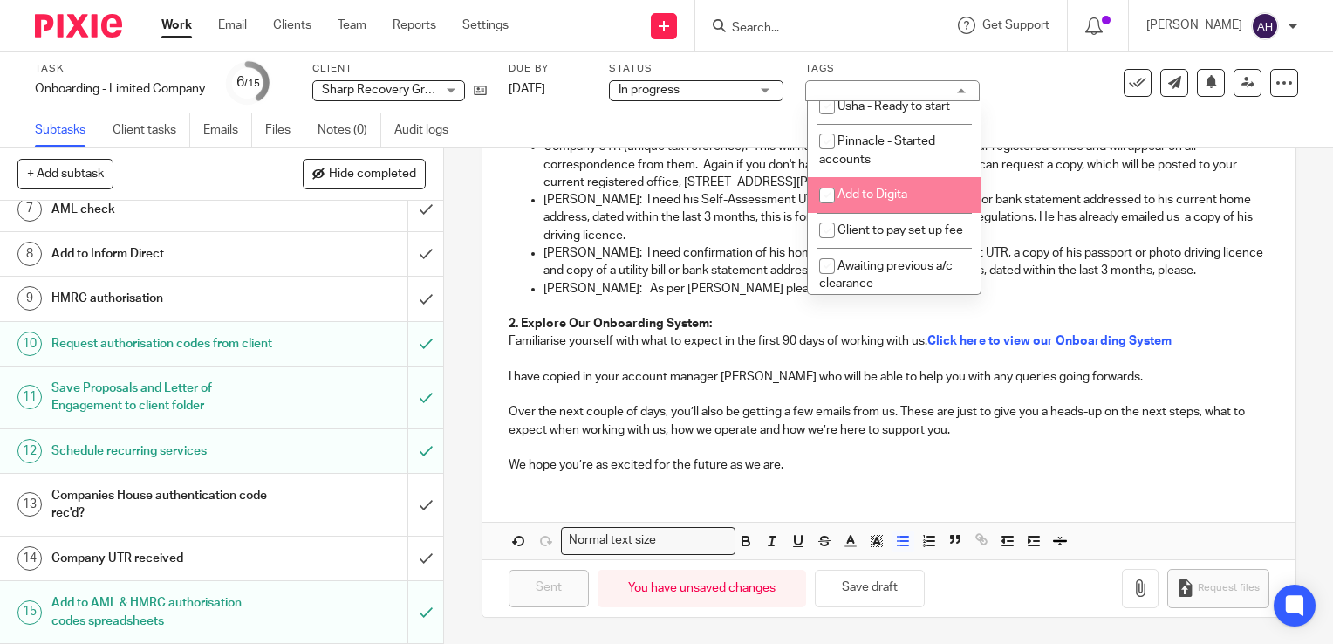
click at [830, 198] on input "checkbox" at bounding box center [827, 195] width 33 height 33
checkbox input "true"
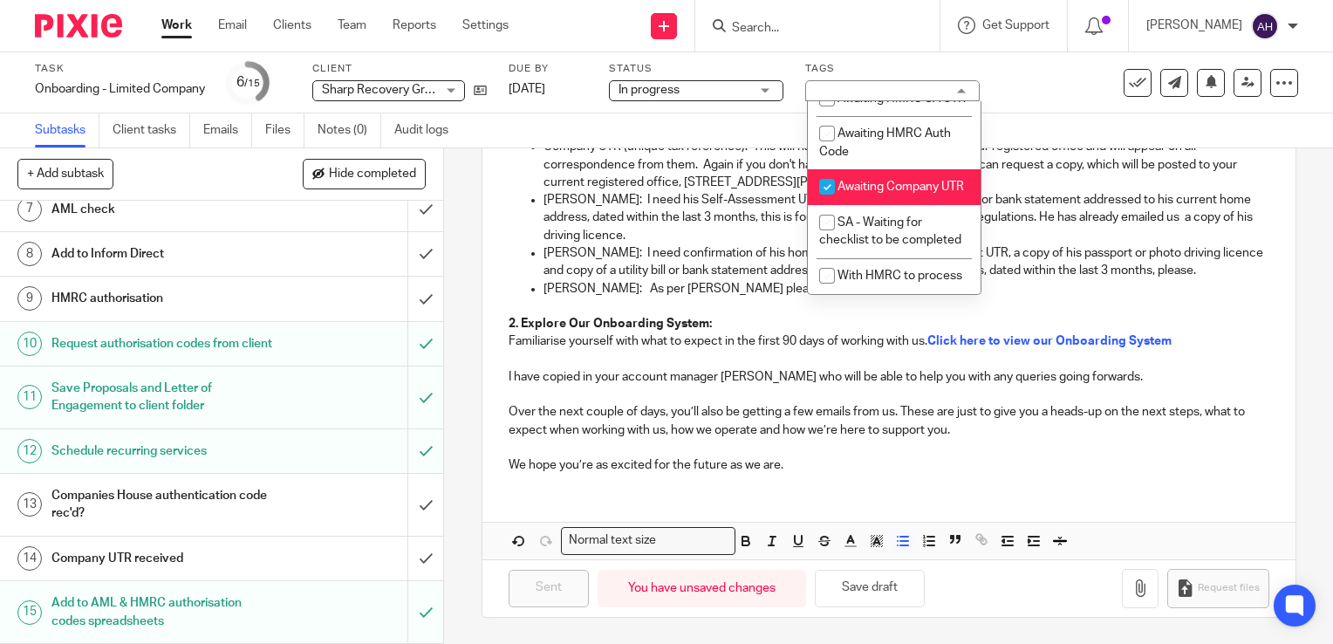
scroll to position [758, 0]
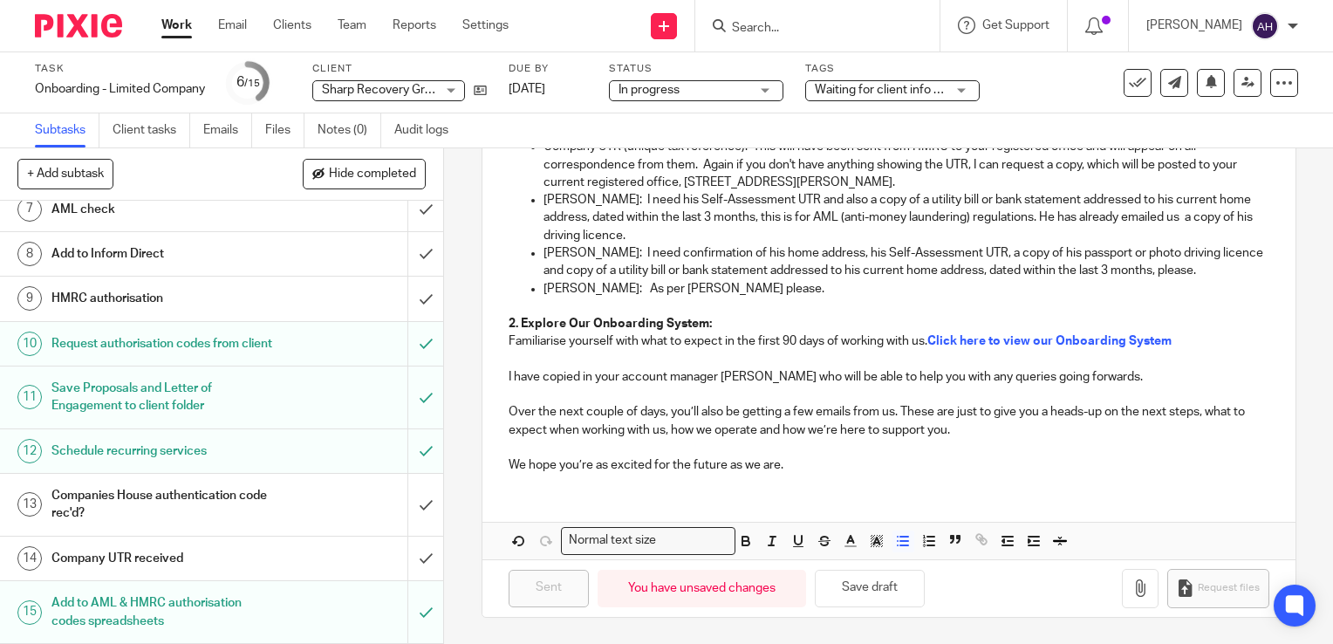
click at [461, 230] on div "6 Send welcome email (Company) Manual email Secure the attachments in this mess…" at bounding box center [888, 396] width 889 height 496
click at [483, 90] on icon at bounding box center [480, 90] width 13 height 13
click at [175, 28] on link "Work" at bounding box center [176, 25] width 31 height 17
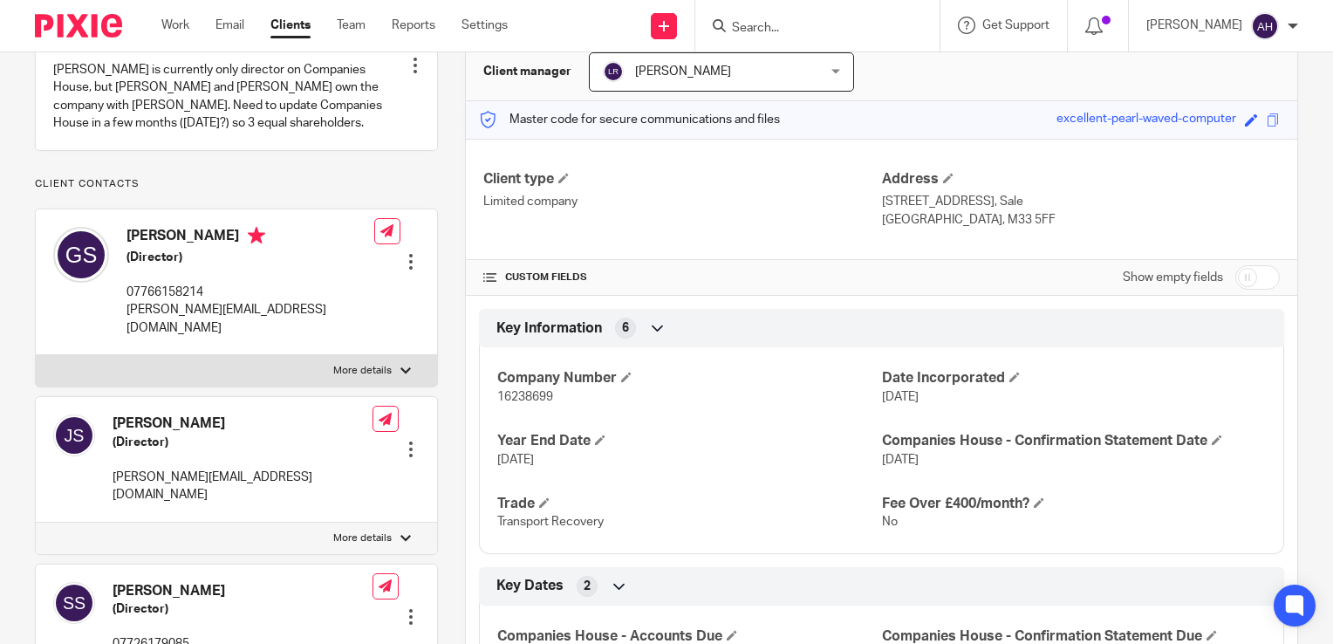
scroll to position [262, 0]
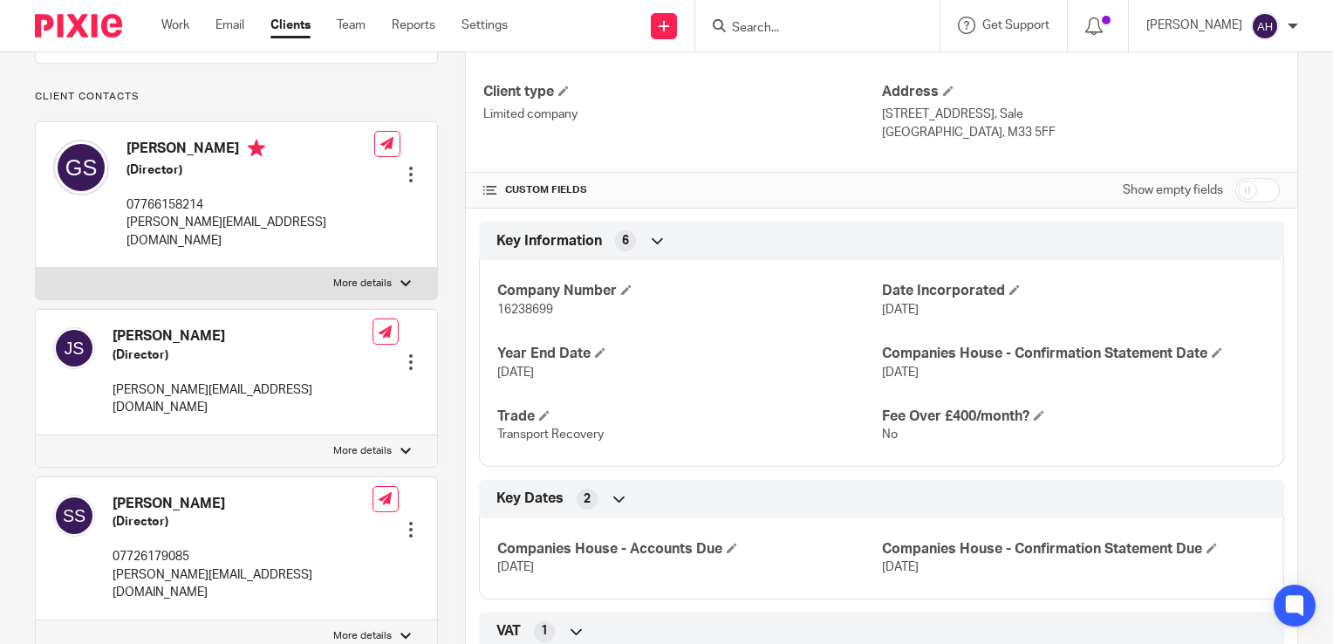
click at [1252, 188] on input "checkbox" at bounding box center [1258, 190] width 45 height 24
checkbox input "true"
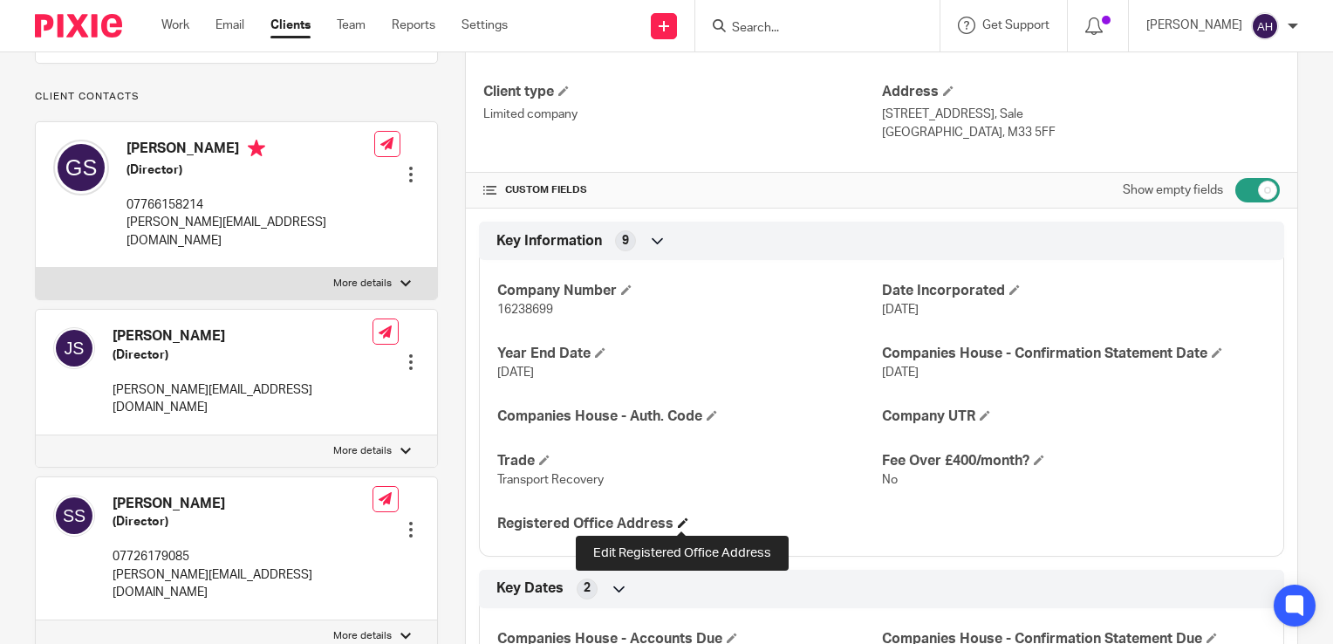
click at [681, 522] on span at bounding box center [683, 523] width 10 height 10
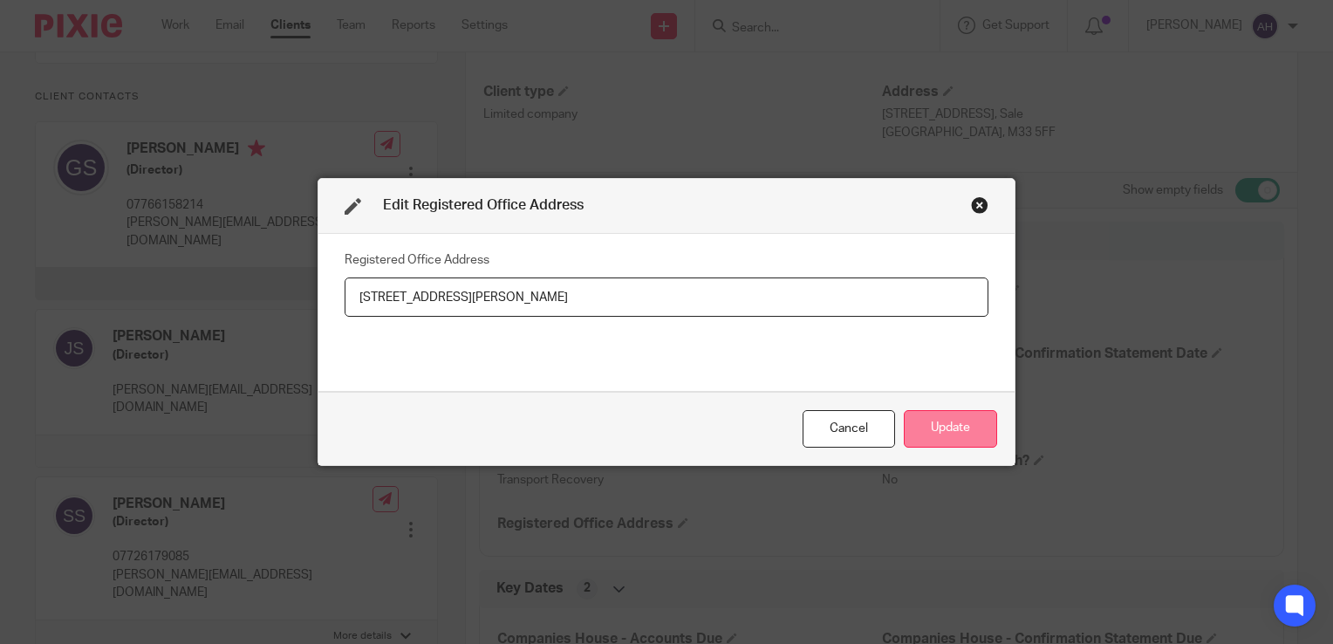
type input "37 Johnson Street, Tyldesley, Manchester M29 8AB"
click at [963, 431] on button "Update" at bounding box center [950, 429] width 93 height 38
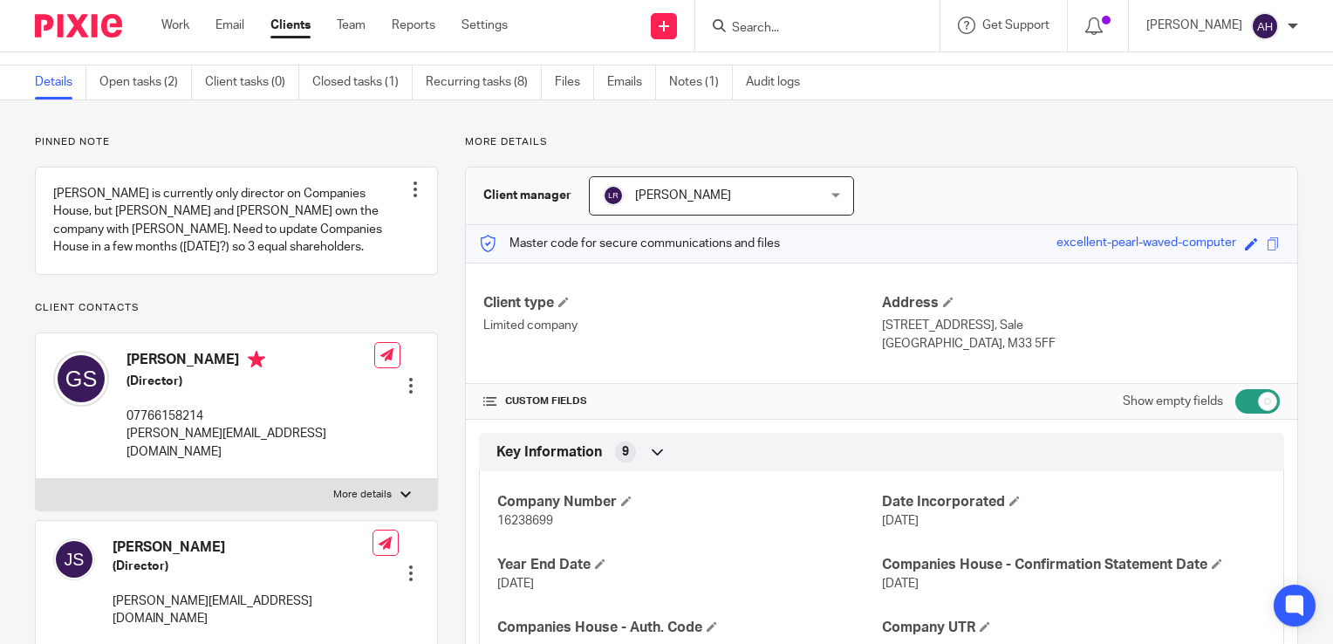
scroll to position [0, 0]
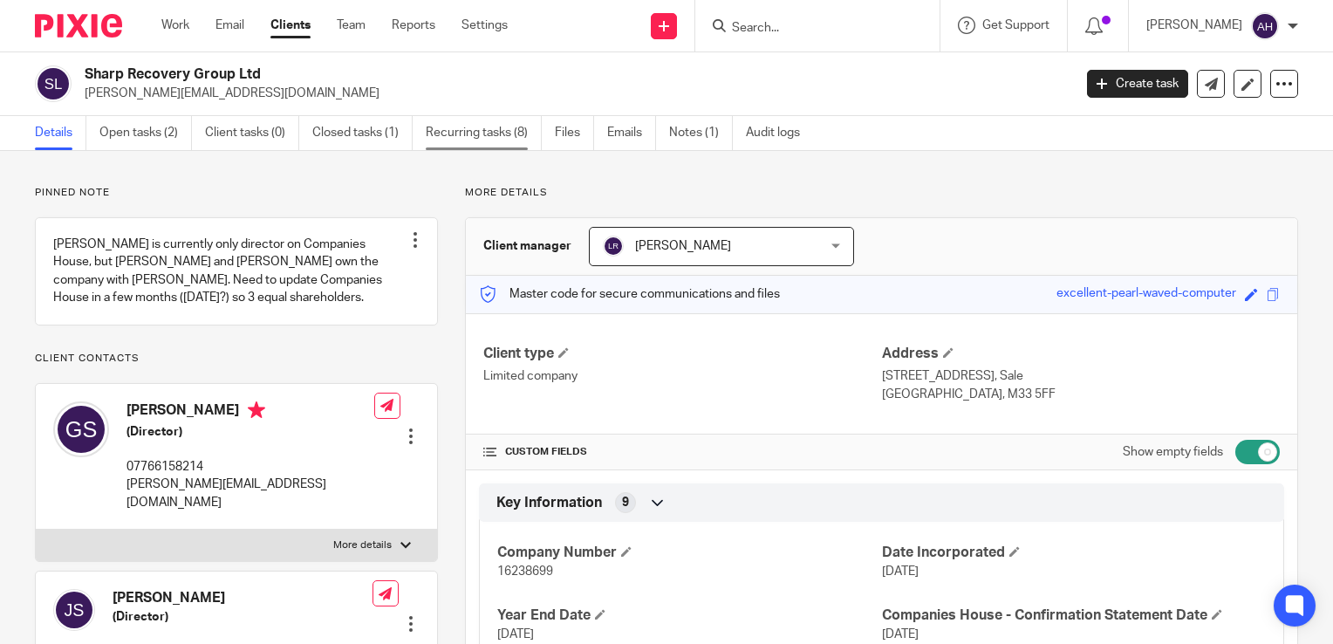
click at [463, 132] on link "Recurring tasks (8)" at bounding box center [484, 133] width 116 height 34
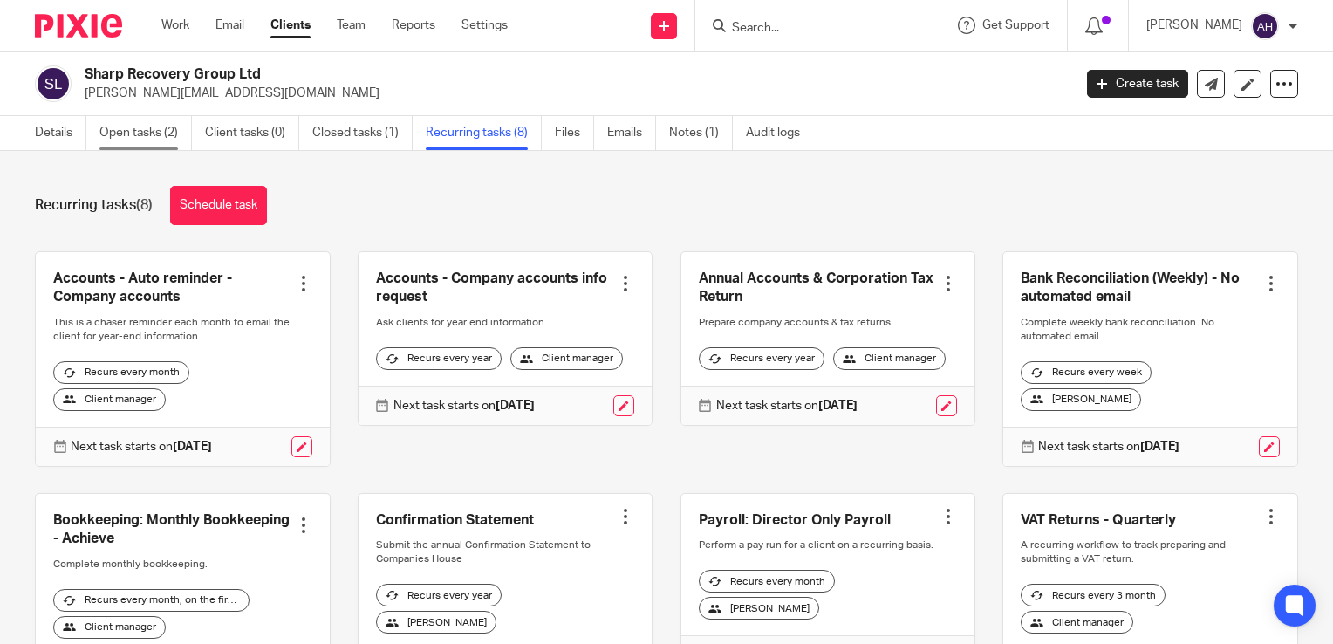
click at [139, 135] on link "Open tasks (2)" at bounding box center [145, 133] width 93 height 34
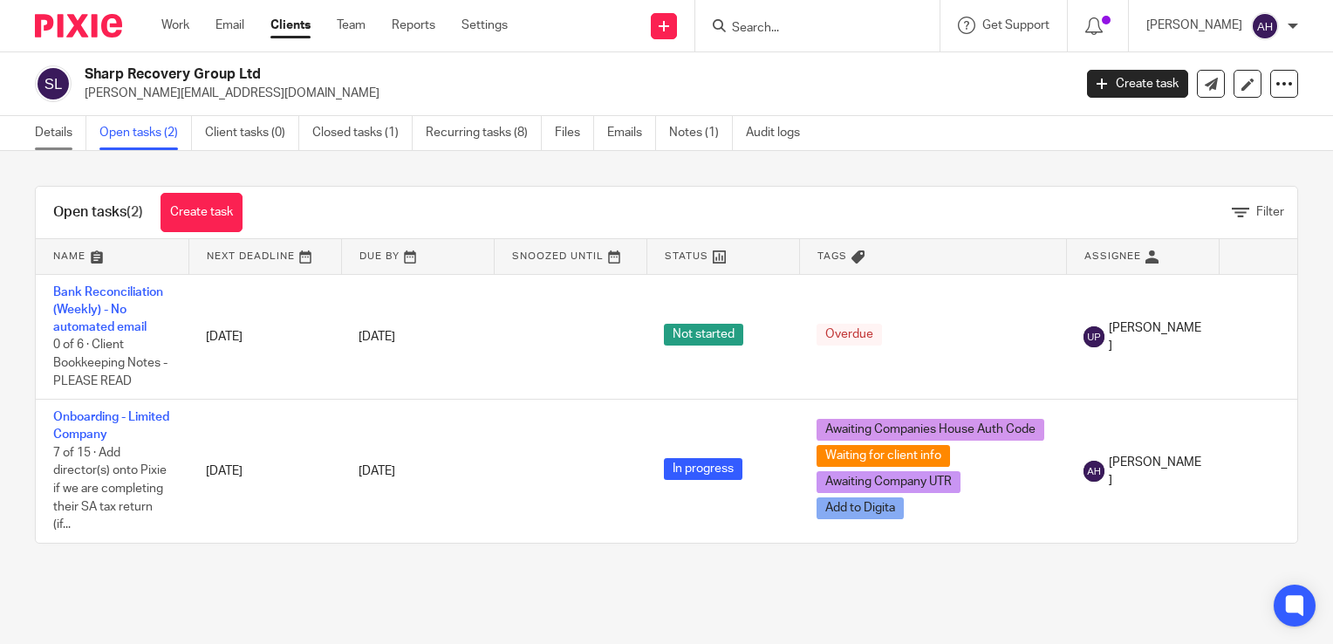
click at [61, 133] on link "Details" at bounding box center [60, 133] width 51 height 34
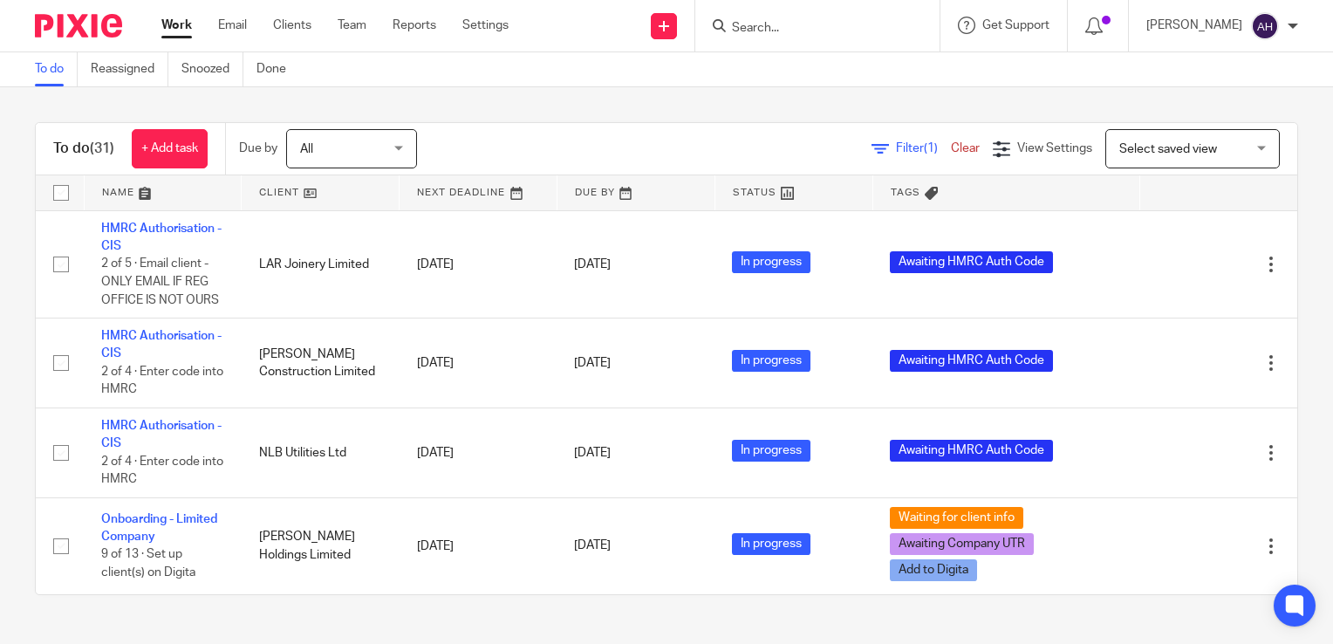
scroll to position [2974, 0]
